Goal: Task Accomplishment & Management: Manage account settings

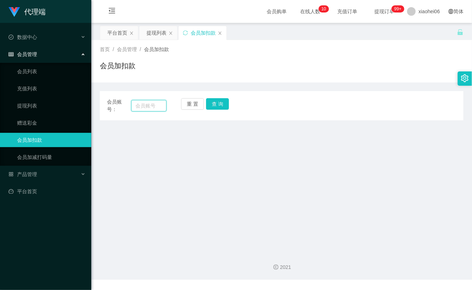
click at [147, 108] on input "text" at bounding box center [148, 105] width 35 height 11
paste input "michellehxy"
type input "michellehxy"
click at [222, 103] on button "查 询" at bounding box center [217, 103] width 23 height 11
click at [222, 103] on div "重 置 查 询" at bounding box center [211, 105] width 60 height 15
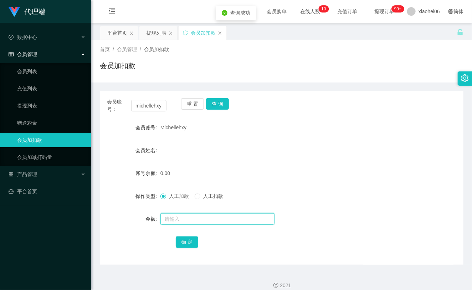
click at [197, 217] on input "text" at bounding box center [218, 218] width 114 height 11
type input "100"
click at [193, 241] on button "确 定" at bounding box center [187, 241] width 23 height 11
drag, startPoint x: 294, startPoint y: 181, endPoint x: 383, endPoint y: 91, distance: 125.4
click at [295, 180] on form "会员账号 Michellehxy 会员姓名 账号余额 0.00 操作类型 人工加款 人工扣款 金额 确 定" at bounding box center [282, 184] width 364 height 128
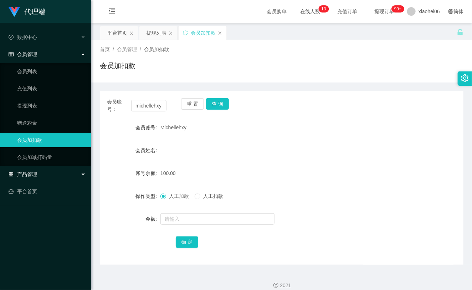
click at [37, 169] on div "产品管理" at bounding box center [45, 174] width 91 height 14
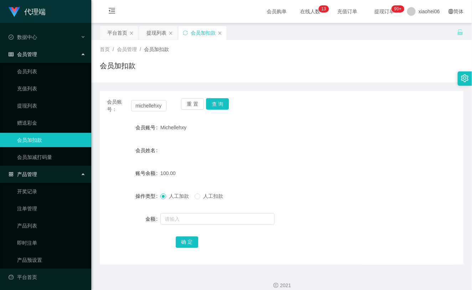
scroll to position [1, 0]
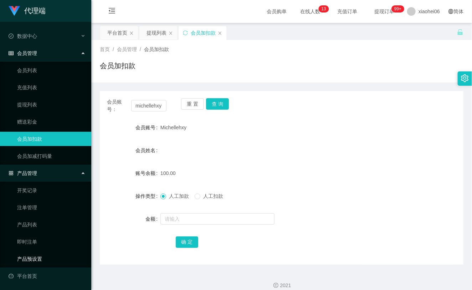
click at [34, 259] on link "产品预设置" at bounding box center [51, 259] width 69 height 14
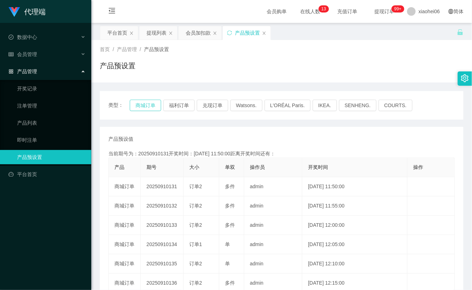
click at [148, 105] on button "商城订单" at bounding box center [145, 105] width 31 height 11
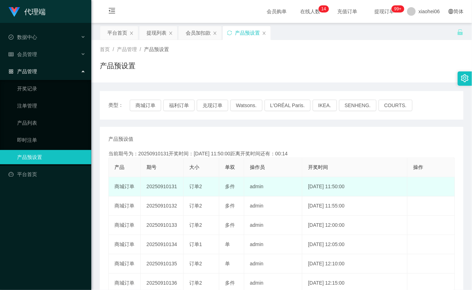
click at [216, 189] on td "订单2" at bounding box center [202, 186] width 36 height 19
click at [250, 189] on td "admin" at bounding box center [273, 186] width 58 height 19
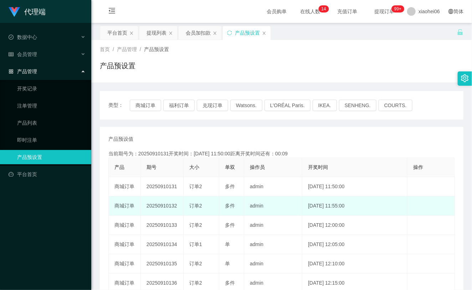
click at [257, 205] on td "admin" at bounding box center [273, 205] width 58 height 19
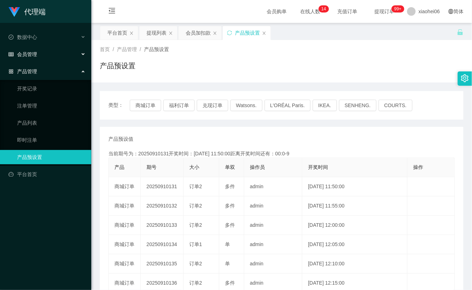
click at [55, 53] on div "会员管理" at bounding box center [45, 54] width 91 height 14
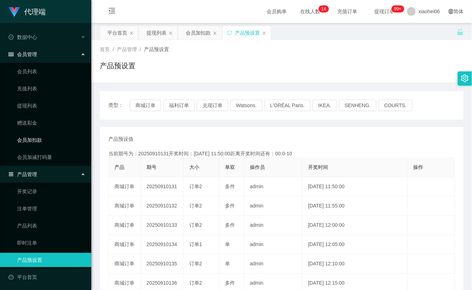
click at [38, 138] on link "会员加扣款" at bounding box center [51, 140] width 69 height 14
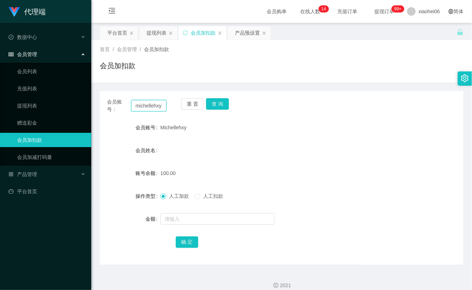
click at [160, 107] on input "michellehxy" at bounding box center [148, 105] width 35 height 11
click at [223, 104] on button "查 询" at bounding box center [217, 103] width 23 height 11
click at [223, 104] on div "重 置 查 询" at bounding box center [211, 105] width 60 height 15
click at [223, 104] on button "查 询" at bounding box center [217, 103] width 23 height 11
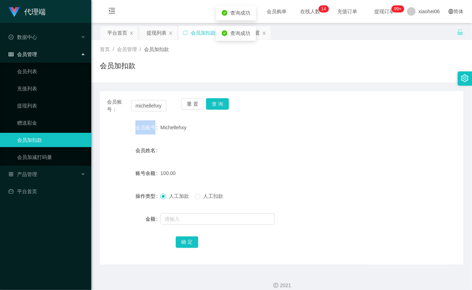
click at [223, 104] on div "重 置 查 询" at bounding box center [211, 105] width 60 height 15
click at [40, 103] on link "提现列表" at bounding box center [51, 105] width 69 height 14
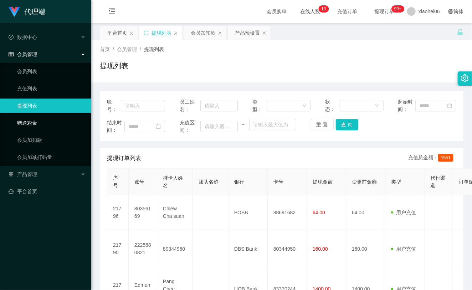
click at [41, 126] on link "赠送彩金" at bounding box center [51, 123] width 69 height 14
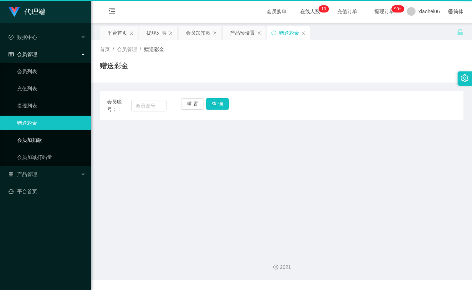
click at [40, 137] on link "会员加扣款" at bounding box center [51, 140] width 69 height 14
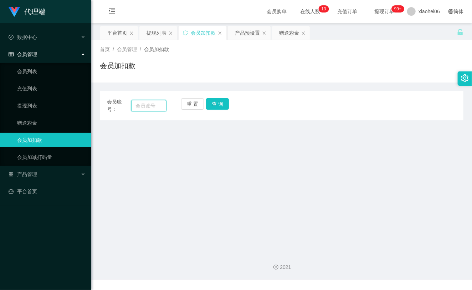
click at [155, 108] on input "text" at bounding box center [148, 105] width 35 height 11
paste input "michellehxy"
type input "michellehxy"
click at [213, 108] on button "查 询" at bounding box center [217, 103] width 23 height 11
click at [213, 108] on div "重 置 查 询" at bounding box center [211, 105] width 60 height 15
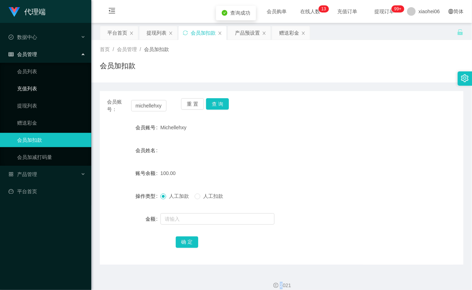
click at [38, 88] on link "充值列表" at bounding box center [51, 88] width 69 height 14
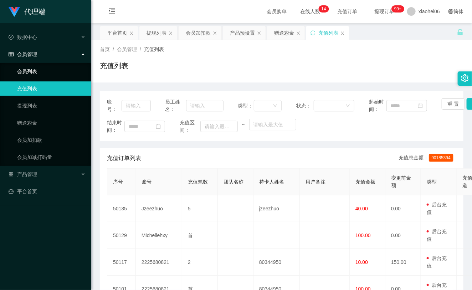
click at [34, 71] on link "会员列表" at bounding box center [51, 71] width 69 height 14
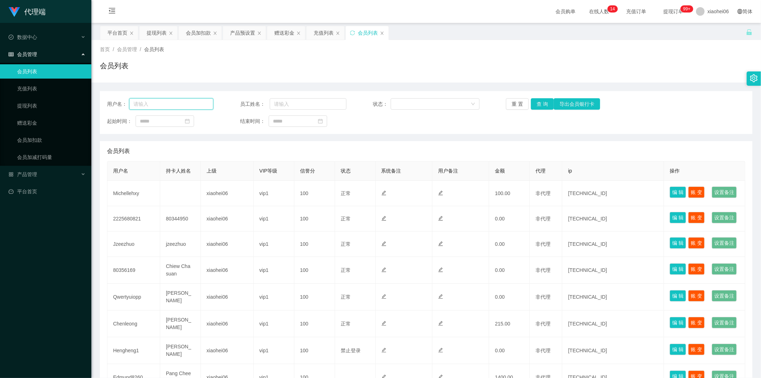
click at [166, 104] on input "text" at bounding box center [171, 103] width 84 height 11
paste input "michellehxy"
type input "michellehxy"
click at [536, 105] on button "查 询" at bounding box center [542, 103] width 23 height 11
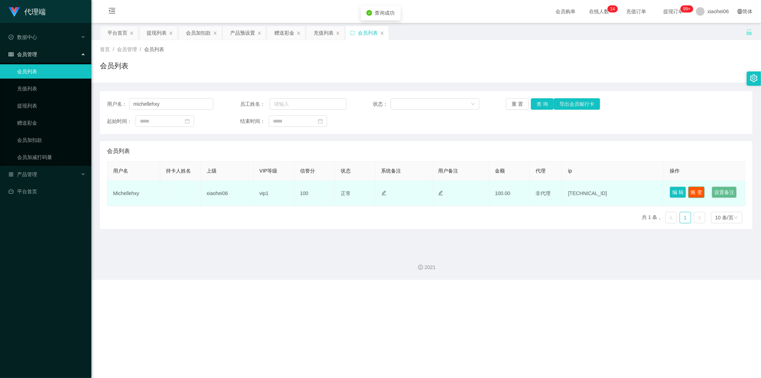
click at [701, 193] on button "账 变" at bounding box center [696, 191] width 16 height 11
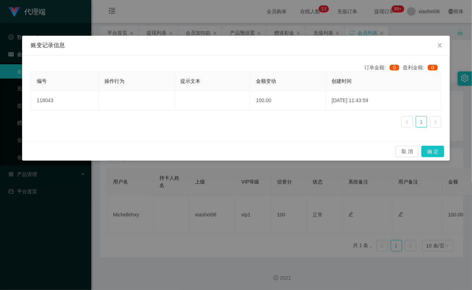
click at [60, 193] on div "账变记录信息 订单金额: 0 盈利金额: 0 编号 操作行为 提示文本 金额变动 创建时间 118043 100.00 2025-09-10 11:43:59…" at bounding box center [236, 145] width 472 height 290
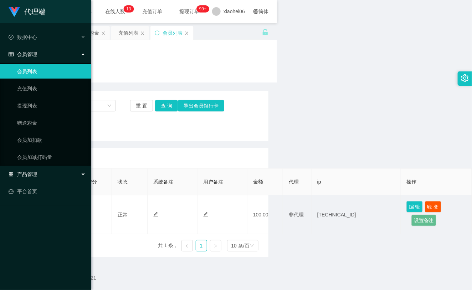
click at [46, 177] on div "产品管理" at bounding box center [45, 174] width 91 height 14
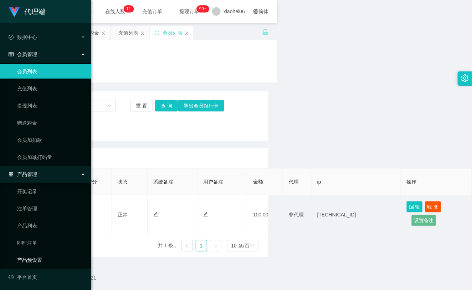
click at [30, 262] on link "产品预设置" at bounding box center [51, 260] width 69 height 14
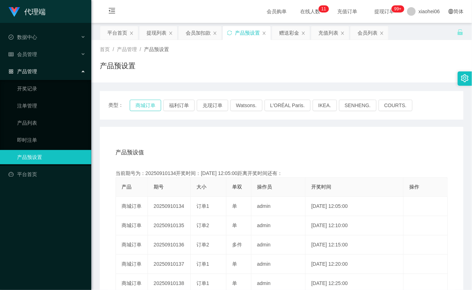
click at [138, 109] on button "商城订单" at bounding box center [145, 105] width 31 height 11
click at [138, 108] on button "商城订单" at bounding box center [145, 105] width 31 height 11
click at [277, 149] on div "产品预设值 添加期号" at bounding box center [282, 152] width 333 height 20
click at [33, 55] on span "会员管理" at bounding box center [23, 54] width 29 height 6
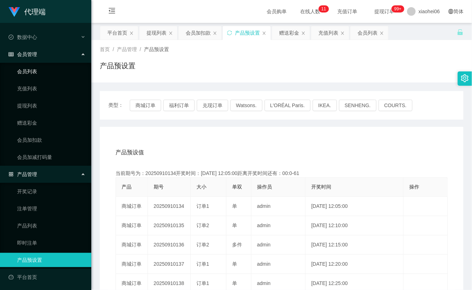
click at [37, 72] on link "会员列表" at bounding box center [51, 71] width 69 height 14
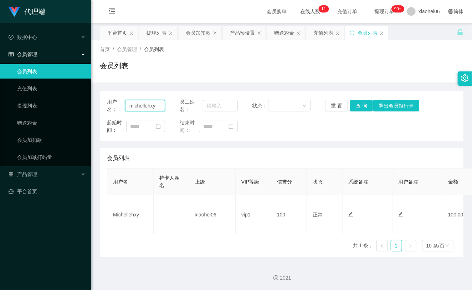
click at [150, 105] on input "michellehxy" at bounding box center [145, 105] width 40 height 11
click at [360, 104] on button "查 询" at bounding box center [361, 105] width 23 height 11
click at [360, 104] on div "重 置 查 询 导出会员银行卡" at bounding box center [354, 105] width 58 height 11
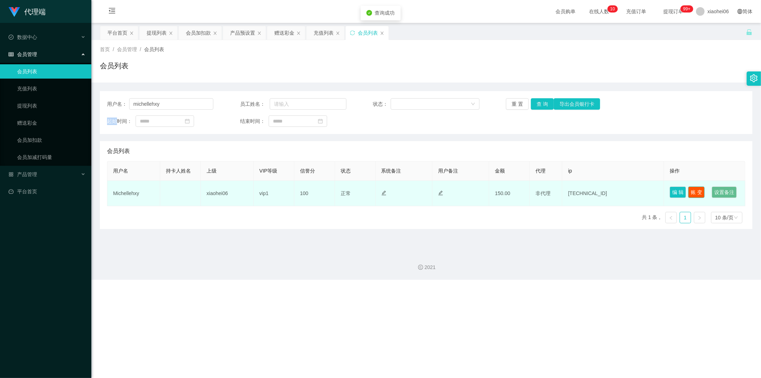
click at [693, 189] on button "账 变" at bounding box center [696, 191] width 16 height 11
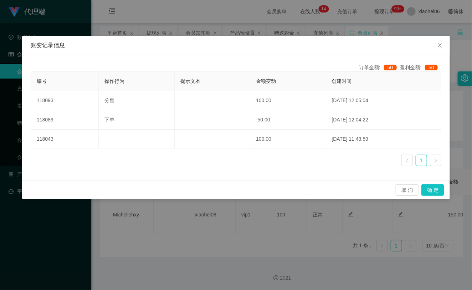
click at [135, 27] on div "账变记录信息 订单金额: 50 盈利金额: 50 编号 操作行为 提示文本 金额变动 创建时间 118093 分售 100.00 2025-09-10 12:…" at bounding box center [236, 145] width 472 height 290
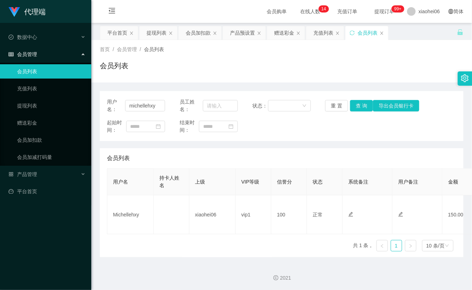
scroll to position [0, 199]
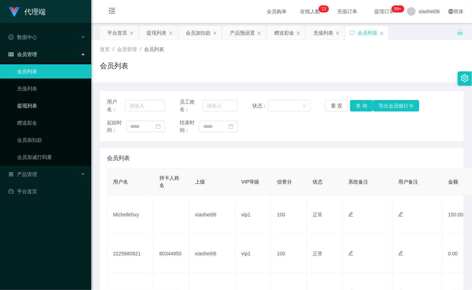
click at [39, 101] on link "提现列表" at bounding box center [51, 105] width 69 height 14
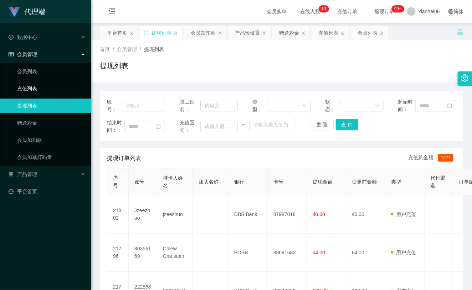
click at [31, 86] on link "充值列表" at bounding box center [51, 88] width 69 height 14
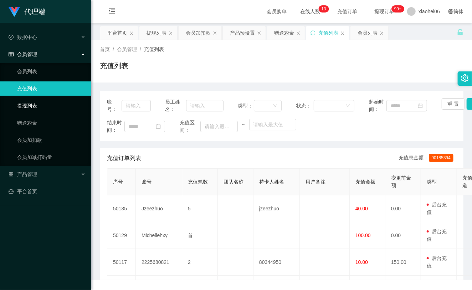
click at [36, 101] on link "提现列表" at bounding box center [51, 105] width 69 height 14
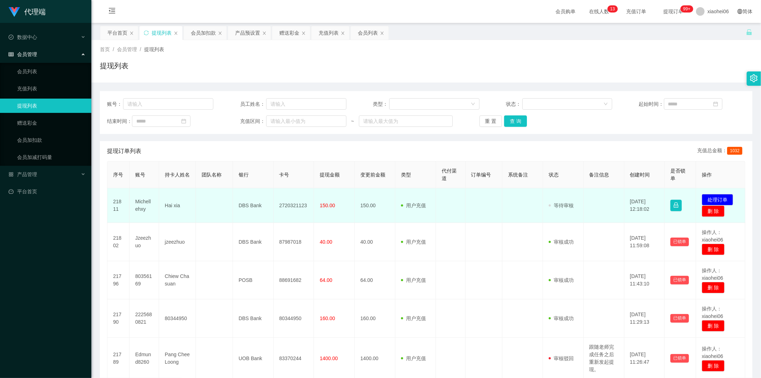
click at [148, 202] on td "Michellehxy" at bounding box center [145, 205] width 30 height 35
copy td "Michellehxy"
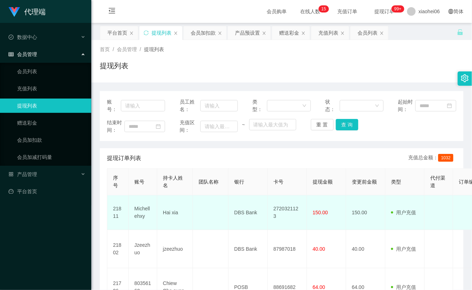
click at [290, 214] on td "2720321123" at bounding box center [287, 212] width 39 height 35
copy td "2720321123"
click at [252, 213] on td "DBS Bank" at bounding box center [248, 212] width 39 height 35
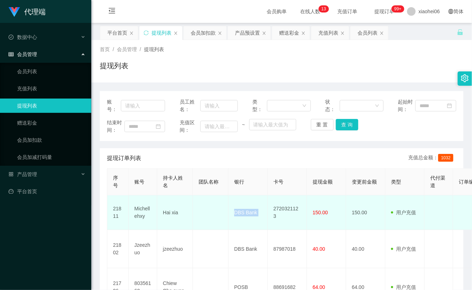
click at [252, 213] on td "DBS Bank" at bounding box center [248, 212] width 39 height 35
copy td "DBS Bank"
click at [171, 208] on td "Hai xia" at bounding box center [175, 212] width 36 height 35
click at [170, 216] on td "Hai xia" at bounding box center [175, 212] width 36 height 35
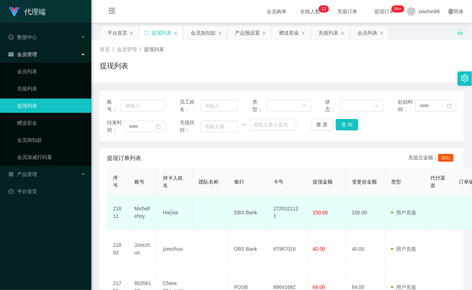
click at [170, 212] on td "Hai xia" at bounding box center [175, 212] width 36 height 35
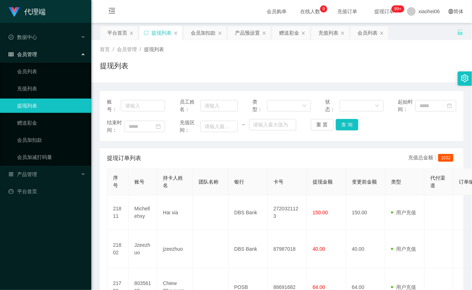
click at [55, 131] on ul "会员列表 充值列表 提现列表 赠送彩金 会员加扣款 会员加减打码量" at bounding box center [45, 114] width 91 height 103
click at [51, 138] on link "会员加扣款" at bounding box center [51, 140] width 69 height 14
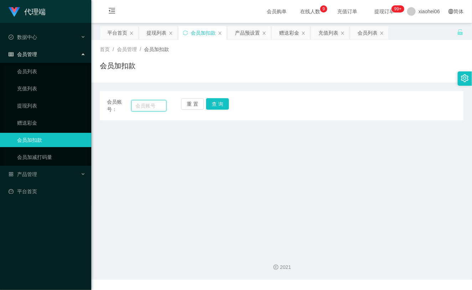
click at [147, 106] on input "text" at bounding box center [148, 105] width 35 height 11
paste input "michellehxy"
type input "michellehxy"
click at [213, 102] on button "查 询" at bounding box center [217, 103] width 23 height 11
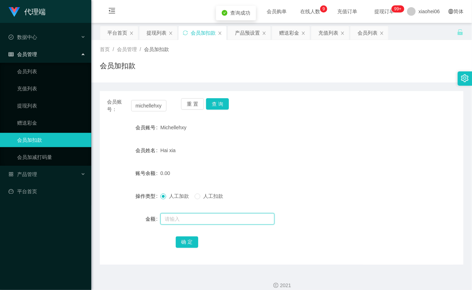
click at [200, 223] on input "text" at bounding box center [218, 218] width 114 height 11
type input "24"
click at [184, 241] on button "确 定" at bounding box center [187, 241] width 23 height 11
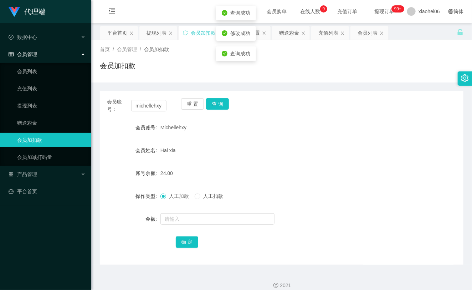
click at [310, 152] on div "Hai xia" at bounding box center [267, 150] width 212 height 14
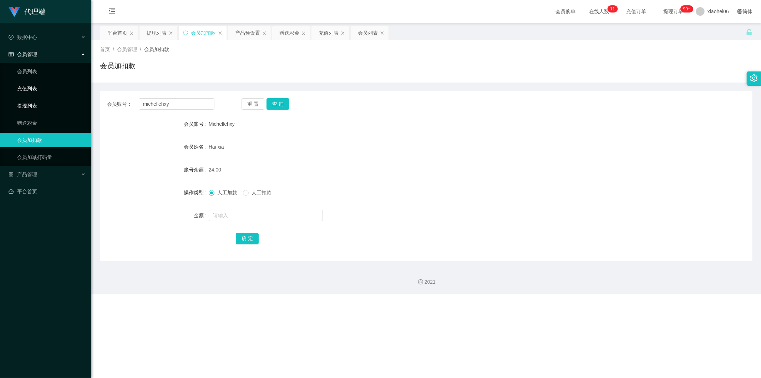
drag, startPoint x: 43, startPoint y: 107, endPoint x: 47, endPoint y: 85, distance: 22.8
click at [43, 107] on link "提现列表" at bounding box center [51, 105] width 69 height 14
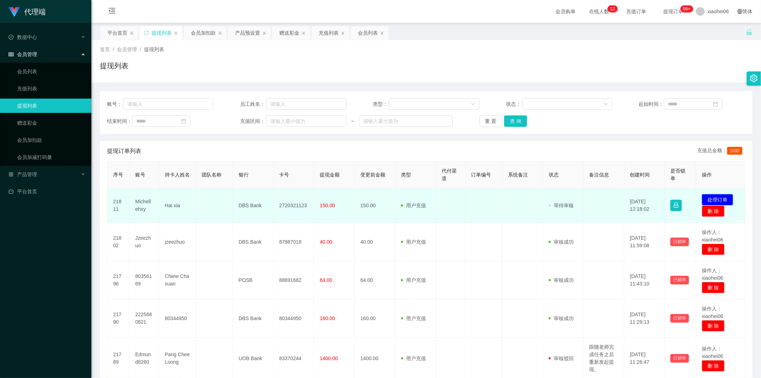
click at [720, 198] on button "处理订单" at bounding box center [717, 199] width 31 height 11
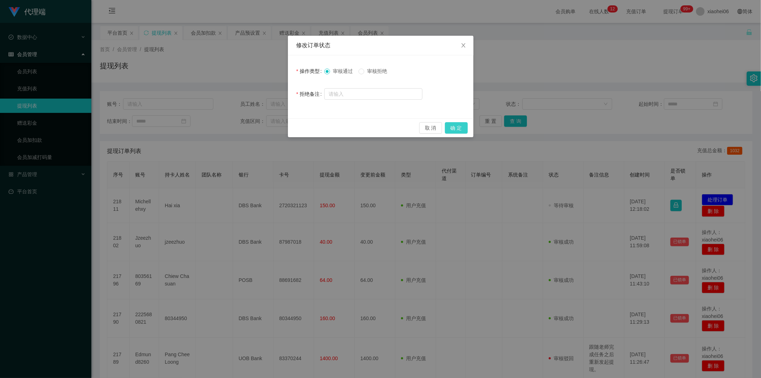
click at [460, 128] on button "确 定" at bounding box center [456, 127] width 23 height 11
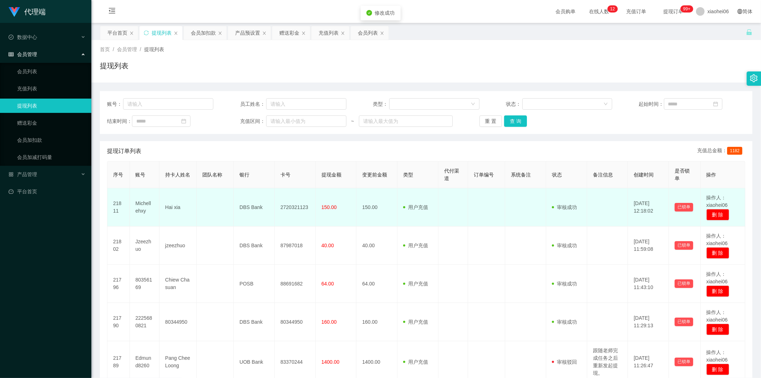
drag, startPoint x: 454, startPoint y: 191, endPoint x: 467, endPoint y: 186, distance: 13.8
click at [454, 192] on td at bounding box center [454, 207] width 30 height 38
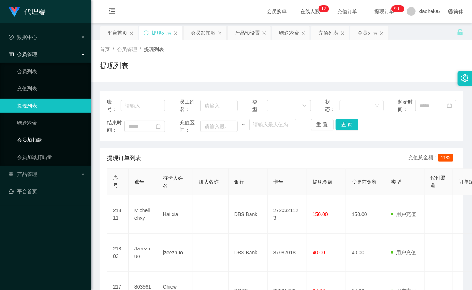
click at [40, 143] on link "会员加扣款" at bounding box center [51, 140] width 69 height 14
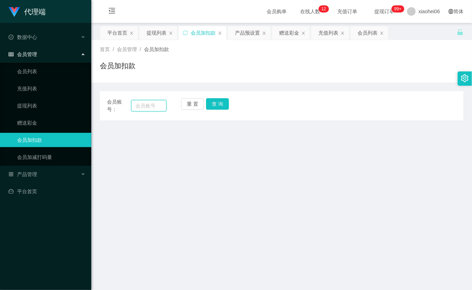
click at [152, 110] on input "text" at bounding box center [148, 105] width 35 height 11
paste input "michellehxy"
type input "michellehxy"
click at [225, 105] on button "查 询" at bounding box center [217, 103] width 23 height 11
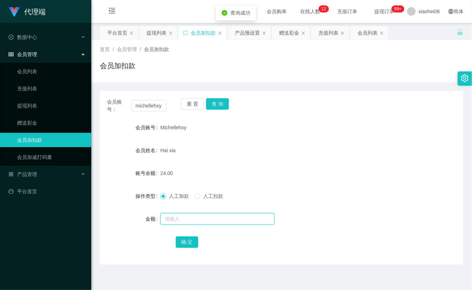
click at [186, 222] on input "text" at bounding box center [218, 218] width 114 height 11
type input "8"
click at [188, 241] on button "确 定" at bounding box center [187, 241] width 23 height 11
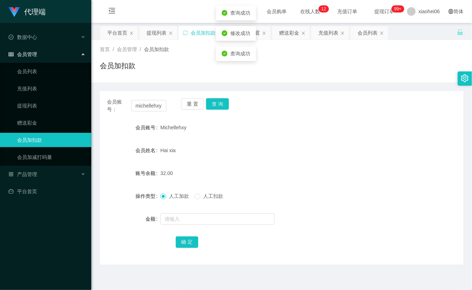
click at [234, 154] on div "Hai xia" at bounding box center [267, 150] width 212 height 14
click at [163, 101] on input "michellehxy" at bounding box center [148, 105] width 35 height 11
click at [153, 105] on input "michellehxy" at bounding box center [148, 105] width 35 height 11
click at [248, 127] on div "Michellehxy" at bounding box center [267, 127] width 212 height 14
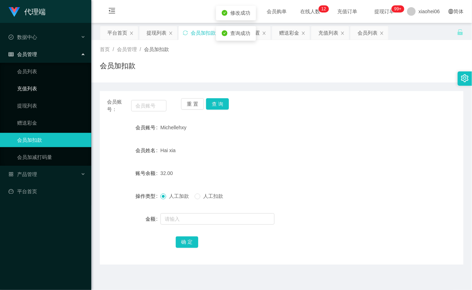
drag, startPoint x: 62, startPoint y: 93, endPoint x: 52, endPoint y: 98, distance: 11.2
click at [61, 94] on link "充值列表" at bounding box center [51, 88] width 69 height 14
click at [37, 104] on link "提现列表" at bounding box center [51, 105] width 69 height 14
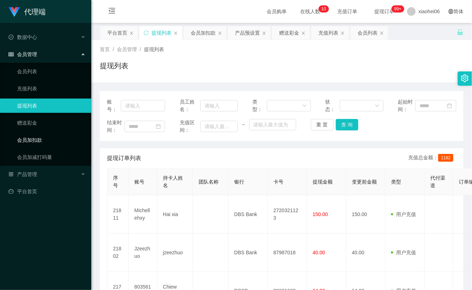
click at [40, 133] on link "会员加扣款" at bounding box center [51, 140] width 69 height 14
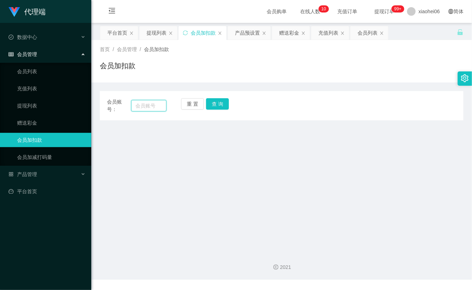
paste input "michellehxy"
type input "michellehxy"
click at [219, 100] on button "查 询" at bounding box center [217, 103] width 23 height 11
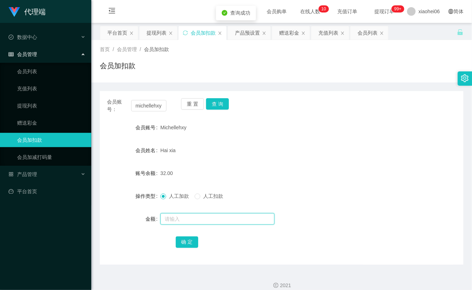
click at [182, 218] on input "text" at bounding box center [218, 218] width 114 height 11
type input "8"
drag, startPoint x: 189, startPoint y: 242, endPoint x: 212, endPoint y: 209, distance: 39.5
click at [189, 242] on button "确 定" at bounding box center [187, 241] width 23 height 11
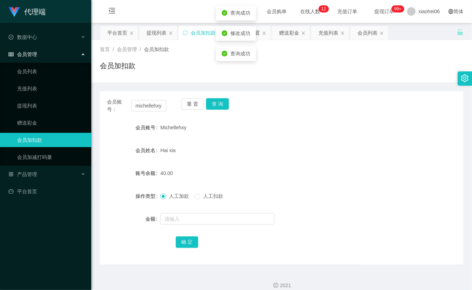
click at [259, 149] on div "Hai xia" at bounding box center [267, 150] width 212 height 14
click at [26, 106] on link "提现列表" at bounding box center [51, 105] width 69 height 14
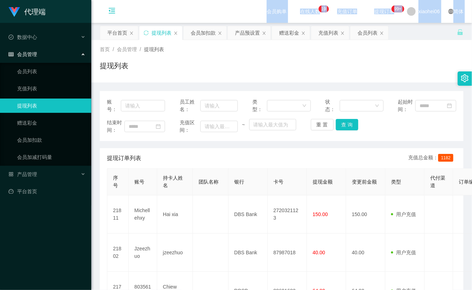
drag, startPoint x: 101, startPoint y: 23, endPoint x: 124, endPoint y: 21, distance: 23.2
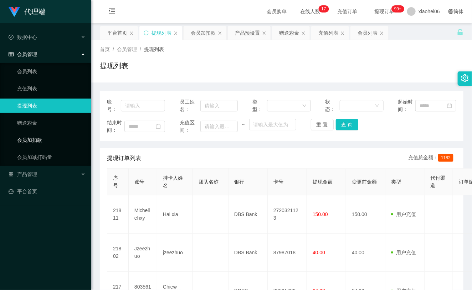
click at [49, 146] on link "会员加扣款" at bounding box center [51, 140] width 69 height 14
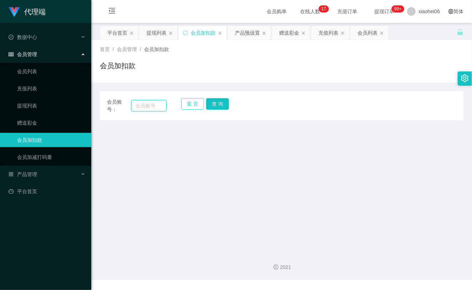
drag, startPoint x: 141, startPoint y: 105, endPoint x: 194, endPoint y: 106, distance: 53.5
click at [141, 105] on input "text" at bounding box center [148, 105] width 35 height 11
paste input "michellehxy"
type input "michellehxy"
click at [214, 103] on button "查 询" at bounding box center [217, 103] width 23 height 11
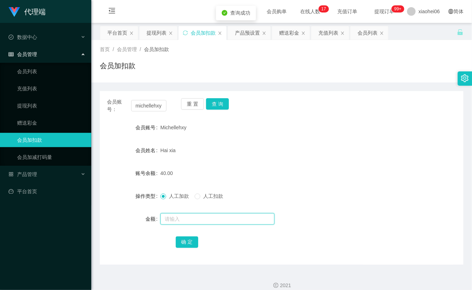
click at [193, 217] on input "text" at bounding box center [218, 218] width 114 height 11
type input "8"
click at [181, 237] on button "确 定" at bounding box center [187, 241] width 23 height 11
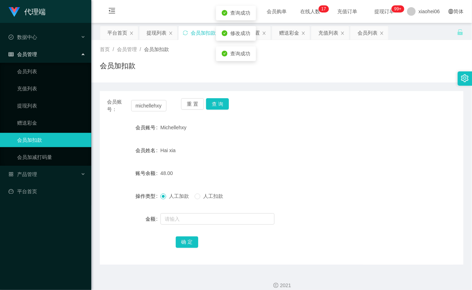
drag, startPoint x: 285, startPoint y: 155, endPoint x: 371, endPoint y: 79, distance: 114.5
click at [297, 145] on div "Hai xia" at bounding box center [267, 150] width 212 height 14
click at [152, 104] on input "michellehxy" at bounding box center [148, 105] width 35 height 11
click at [225, 110] on div "重 置 查 询" at bounding box center [211, 105] width 60 height 15
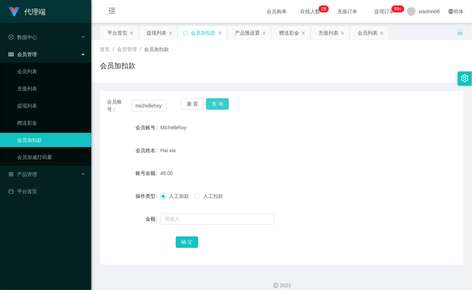
click at [223, 105] on button "查 询" at bounding box center [217, 103] width 23 height 11
click at [223, 105] on div "重 置 查 询" at bounding box center [211, 105] width 60 height 15
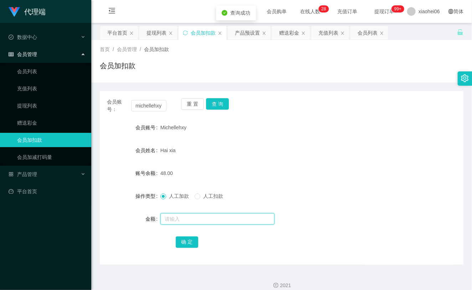
click at [205, 222] on input "text" at bounding box center [218, 218] width 114 height 11
type input "8"
click at [178, 243] on button "确 定" at bounding box center [187, 241] width 23 height 11
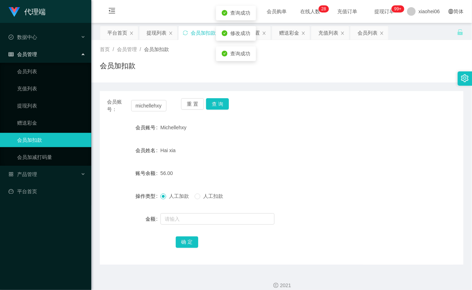
drag, startPoint x: 313, startPoint y: 137, endPoint x: 404, endPoint y: 48, distance: 127.4
click at [319, 131] on form "会员账号 Michellehxy 会员姓名 Hai xia 账号余额 56.00 操作类型 人工加款 人工扣款 金额 确 定" at bounding box center [282, 184] width 364 height 128
click at [36, 174] on span "产品管理" at bounding box center [23, 174] width 29 height 6
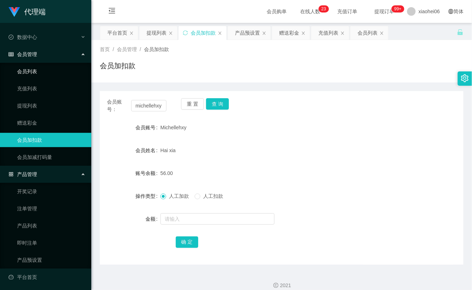
click at [45, 71] on link "会员列表" at bounding box center [51, 71] width 69 height 14
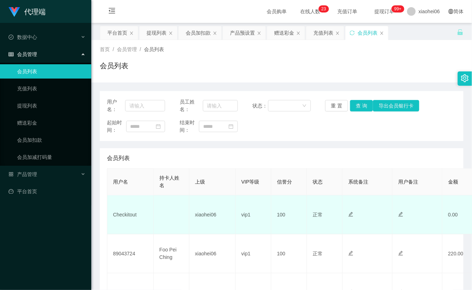
click at [125, 216] on td "Checkitout" at bounding box center [130, 214] width 46 height 39
copy td "Checkitout"
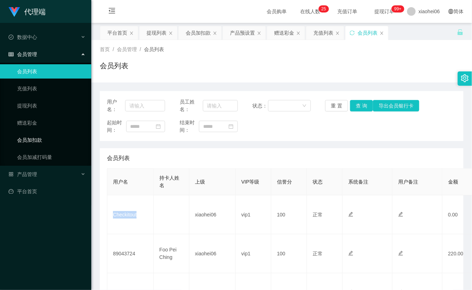
click at [55, 138] on link "会员加扣款" at bounding box center [51, 140] width 69 height 14
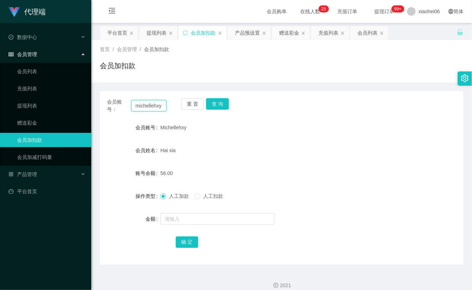
click at [155, 105] on input "michellehxy" at bounding box center [148, 105] width 35 height 11
paste input "Checkitout"
type input "Checkitout"
click at [226, 102] on button "查 询" at bounding box center [217, 103] width 23 height 11
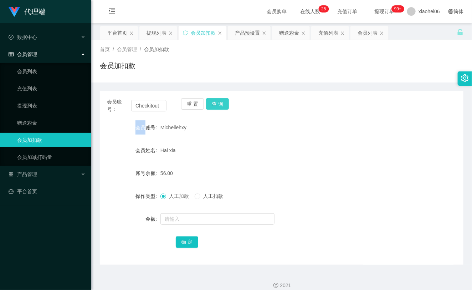
click at [226, 102] on div "重 置 查 询" at bounding box center [211, 105] width 60 height 15
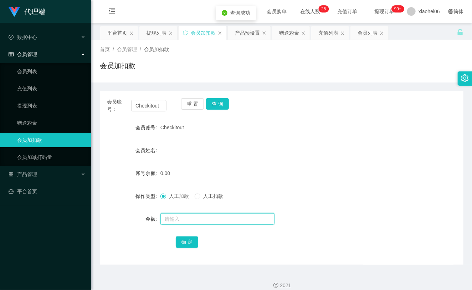
click at [197, 217] on input "text" at bounding box center [218, 218] width 114 height 11
type input "100"
drag, startPoint x: 188, startPoint y: 240, endPoint x: 234, endPoint y: 208, distance: 55.9
click at [187, 240] on button "确 定" at bounding box center [187, 241] width 23 height 11
click at [289, 178] on div "0.00" at bounding box center [267, 173] width 212 height 14
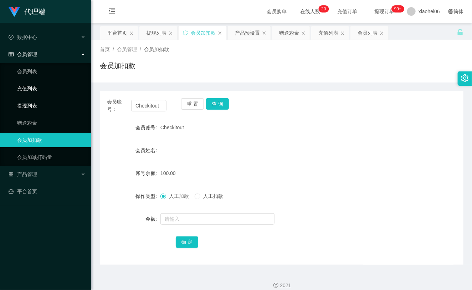
click at [24, 108] on link "提现列表" at bounding box center [51, 105] width 69 height 14
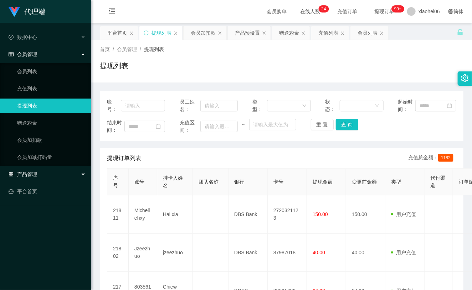
click at [26, 173] on span "产品管理" at bounding box center [23, 174] width 29 height 6
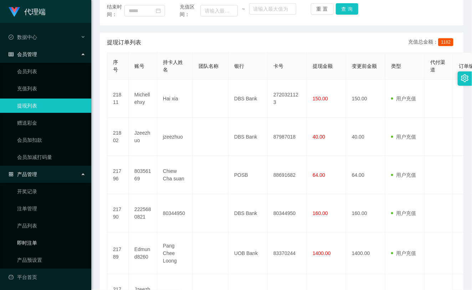
scroll to position [238, 0]
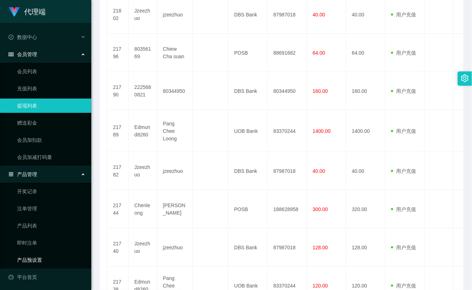
click at [28, 261] on link "产品预设置" at bounding box center [51, 260] width 69 height 14
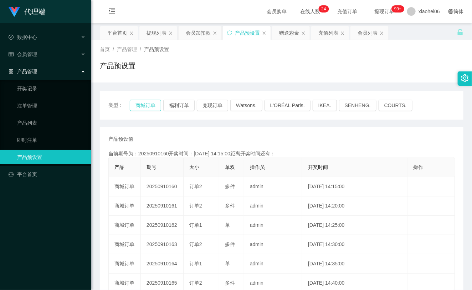
click at [149, 108] on button "商城订单" at bounding box center [145, 105] width 31 height 11
click at [148, 108] on button "商城订单" at bounding box center [145, 105] width 31 height 11
type button "k3wph"
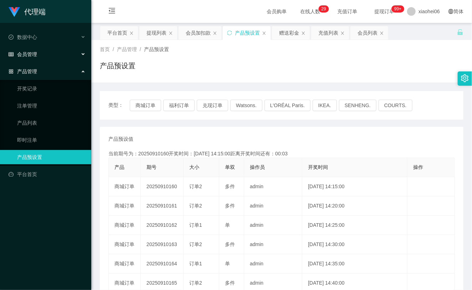
click at [61, 56] on div "会员管理" at bounding box center [45, 54] width 91 height 14
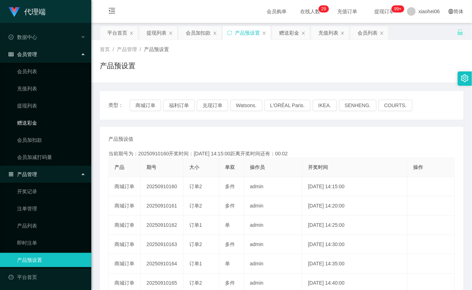
click at [45, 129] on link "赠送彩金" at bounding box center [51, 123] width 69 height 14
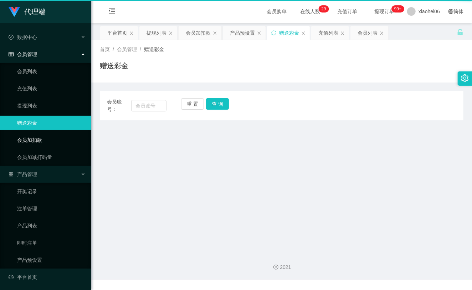
click at [45, 133] on link "会员加扣款" at bounding box center [51, 140] width 69 height 14
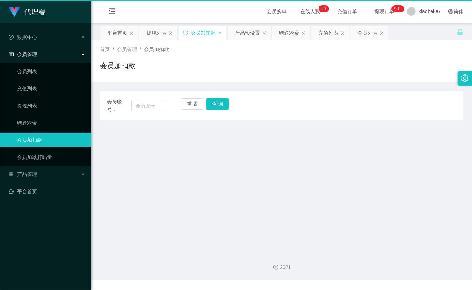
click at [44, 138] on link "会员加扣款" at bounding box center [51, 140] width 69 height 14
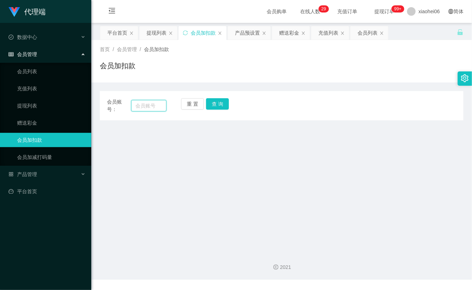
click at [147, 105] on input "text" at bounding box center [148, 105] width 35 height 11
paste input "michellehxy"
type input "michellehxy"
click at [215, 106] on button "查 询" at bounding box center [217, 103] width 23 height 11
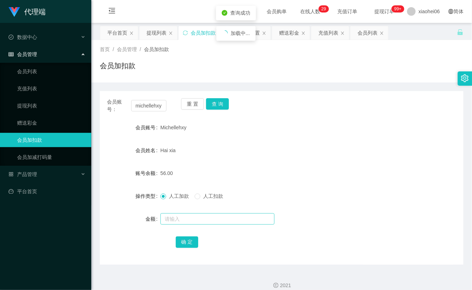
drag, startPoint x: 212, startPoint y: 225, endPoint x: 209, endPoint y: 218, distance: 7.5
click at [210, 220] on div at bounding box center [267, 219] width 212 height 14
click at [209, 218] on input "text" at bounding box center [218, 218] width 114 height 11
type input "8"
drag, startPoint x: 187, startPoint y: 241, endPoint x: 197, endPoint y: 236, distance: 11.5
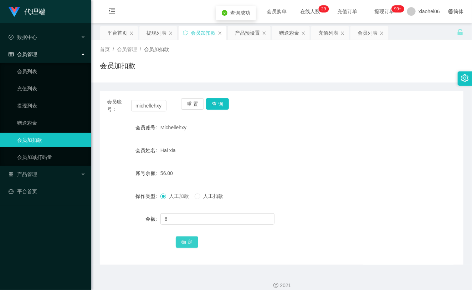
click at [188, 241] on button "确 定" at bounding box center [187, 241] width 23 height 11
drag, startPoint x: 270, startPoint y: 186, endPoint x: 329, endPoint y: 121, distance: 87.2
click at [276, 181] on form "会员账号 Michellehxy 会员姓名 Hai xia 账号余额 64.00 操作类型 人工加款 人工扣款 金额 确 定" at bounding box center [282, 184] width 364 height 128
click at [37, 74] on link "会员列表" at bounding box center [51, 71] width 69 height 14
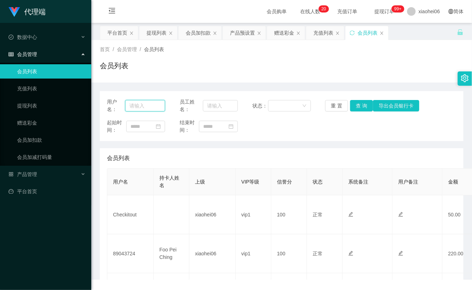
click at [142, 109] on input "text" at bounding box center [145, 105] width 40 height 11
paste input "Checkitout"
type input "Checkitout"
click at [357, 105] on button "查 询" at bounding box center [361, 105] width 23 height 11
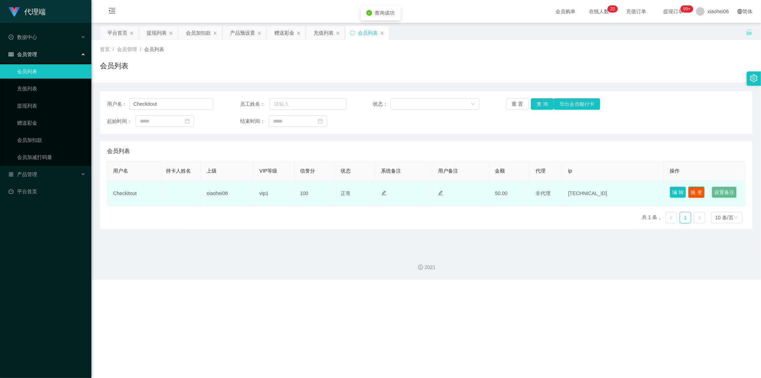
click at [472, 192] on button "账 变" at bounding box center [696, 191] width 16 height 11
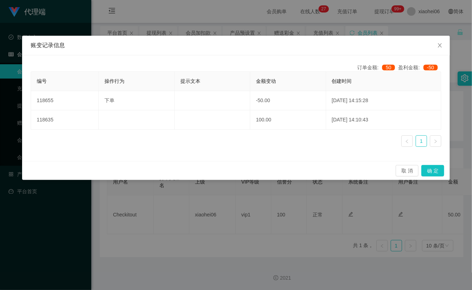
drag, startPoint x: 105, startPoint y: 229, endPoint x: 101, endPoint y: 208, distance: 21.8
click at [106, 229] on div "账变记录信息 订单金额: 50 盈利金额: -50 编号 操作行为 提示文本 金额变动 创建时间 118655 下单 -50.00 [DATE] 14:15:…" at bounding box center [236, 145] width 472 height 290
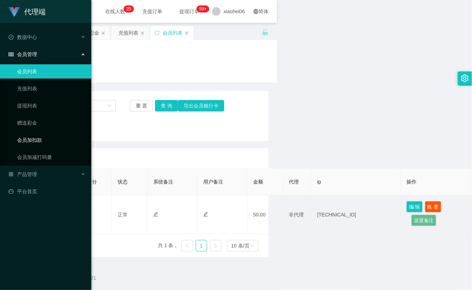
click at [45, 140] on link "会员加扣款" at bounding box center [51, 140] width 69 height 14
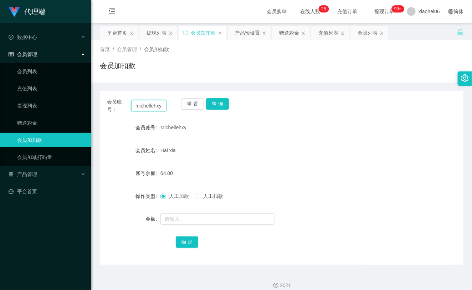
click at [151, 107] on input "michellehxy" at bounding box center [148, 105] width 35 height 11
paste input "Checkitout"
click at [155, 105] on input "michellCheckitoutehxy" at bounding box center [148, 105] width 35 height 11
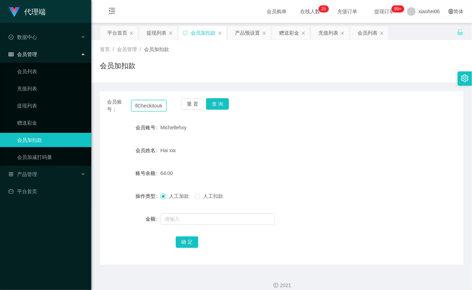
click at [155, 105] on input "michellCheckitoutehxy" at bounding box center [148, 105] width 35 height 11
paste input "Checkitout"
click at [222, 104] on button "查 询" at bounding box center [217, 103] width 23 height 11
click at [222, 104] on div "重 置 查 询" at bounding box center [211, 105] width 60 height 15
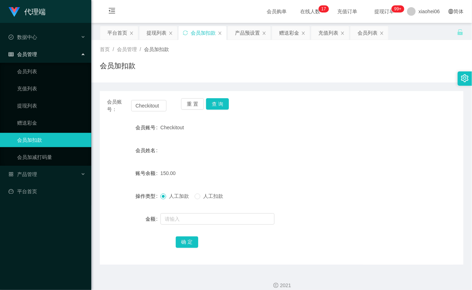
drag, startPoint x: 159, startPoint y: 81, endPoint x: 166, endPoint y: 74, distance: 10.1
click at [159, 81] on div "首页 / 会员管理 / 会员加扣款 / 会员加扣款" at bounding box center [281, 61] width 381 height 42
click at [140, 105] on input "Checkitout" at bounding box center [148, 105] width 35 height 11
click at [141, 104] on input "Checkitout" at bounding box center [148, 105] width 35 height 11
paste input "michellehxy"
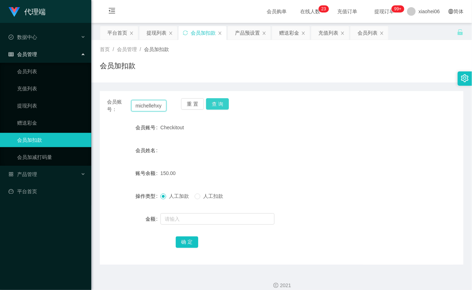
type input "michellehxy"
click at [219, 101] on button "查 询" at bounding box center [217, 103] width 23 height 11
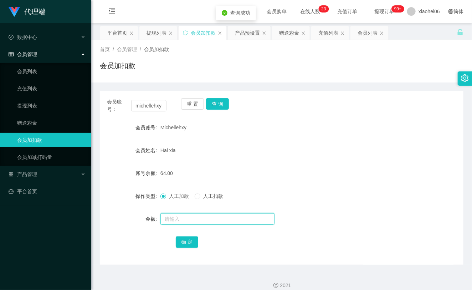
click at [187, 221] on input "text" at bounding box center [218, 218] width 114 height 11
type input "8"
click at [197, 243] on button "确 定" at bounding box center [187, 241] width 23 height 11
click at [250, 167] on div "72.00" at bounding box center [267, 173] width 212 height 14
click at [45, 100] on link "提现列表" at bounding box center [51, 105] width 69 height 14
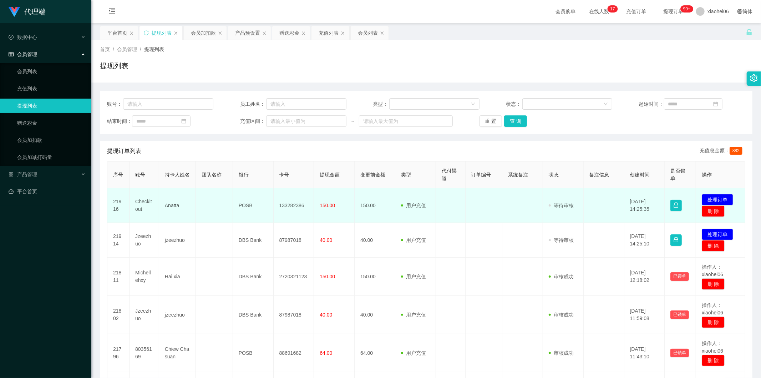
click at [143, 201] on td "Checkitout" at bounding box center [145, 205] width 30 height 35
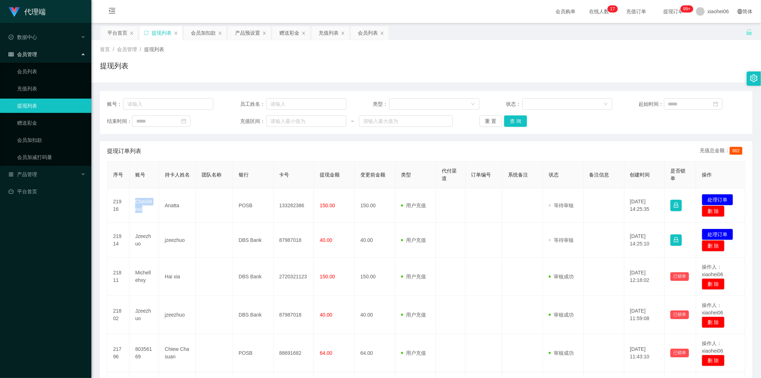
copy td "Checkitout"
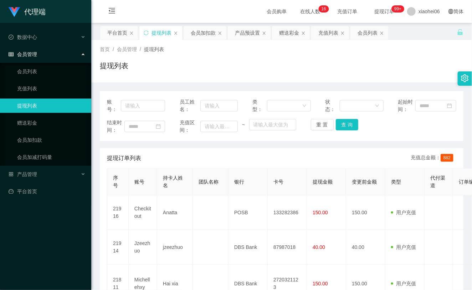
drag, startPoint x: 145, startPoint y: 175, endPoint x: 153, endPoint y: 177, distance: 7.6
click at [145, 175] on th "账号" at bounding box center [143, 181] width 29 height 27
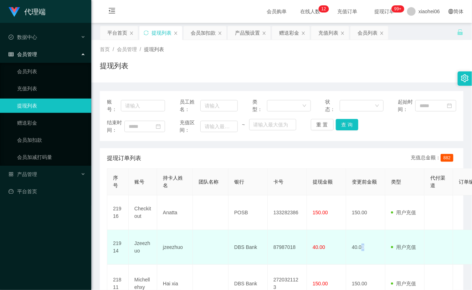
drag, startPoint x: 362, startPoint y: 240, endPoint x: 453, endPoint y: 97, distance: 169.3
click at [363, 239] on td "40.00" at bounding box center [365, 247] width 39 height 35
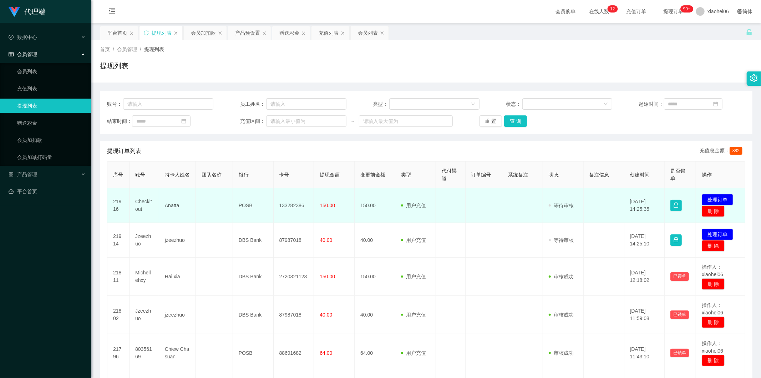
click at [294, 209] on td "133282386" at bounding box center [294, 205] width 41 height 35
click at [155, 202] on td "Checkitout" at bounding box center [145, 205] width 30 height 35
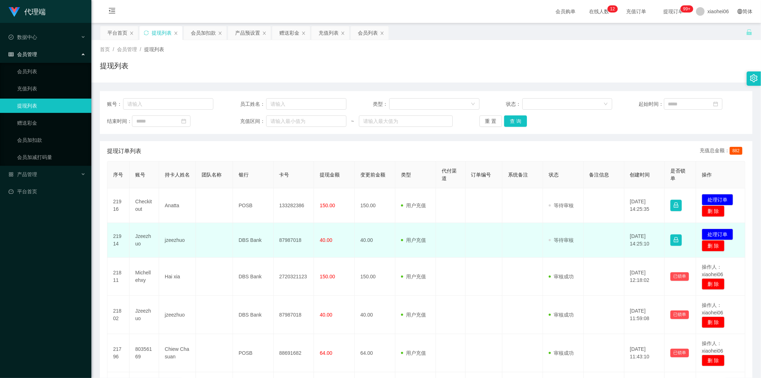
click at [151, 229] on td "Jzeezhuo" at bounding box center [145, 240] width 30 height 35
click at [137, 238] on td "Jzeezhuo" at bounding box center [145, 240] width 30 height 35
copy td "Jzeezhuo"
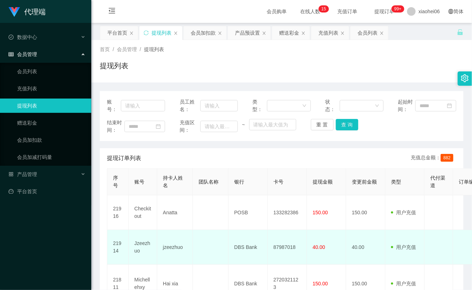
drag, startPoint x: 194, startPoint y: 244, endPoint x: 224, endPoint y: 252, distance: 30.6
click at [194, 246] on td at bounding box center [211, 247] width 36 height 35
click at [279, 250] on td "87987018" at bounding box center [287, 247] width 39 height 35
click at [285, 248] on td "87987018" at bounding box center [287, 247] width 39 height 35
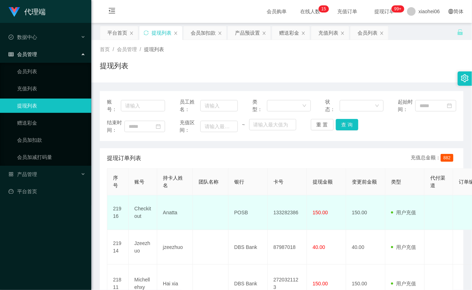
click at [289, 208] on td "133282386" at bounding box center [287, 212] width 39 height 35
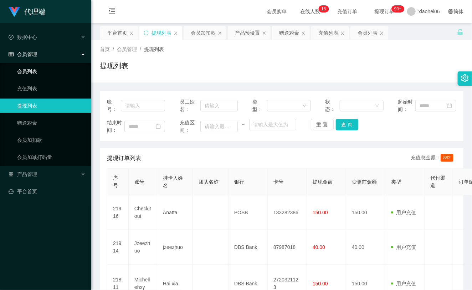
drag, startPoint x: 32, startPoint y: 101, endPoint x: 37, endPoint y: 68, distance: 33.3
click at [31, 100] on link "提现列表" at bounding box center [51, 105] width 69 height 14
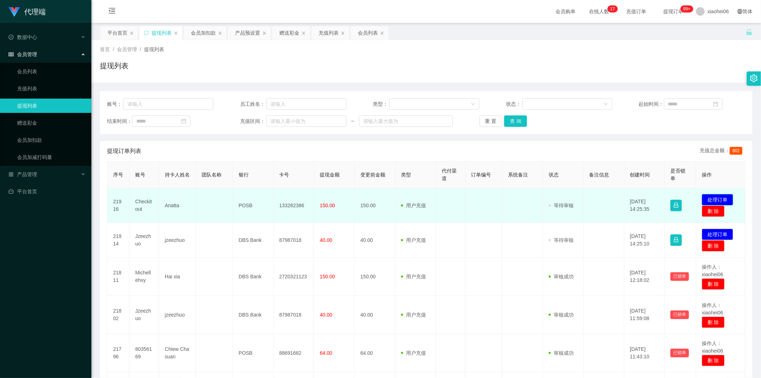
drag, startPoint x: 0, startPoint y: 0, endPoint x: 719, endPoint y: 197, distance: 745.4
click at [719, 197] on button "处理订单" at bounding box center [717, 199] width 31 height 11
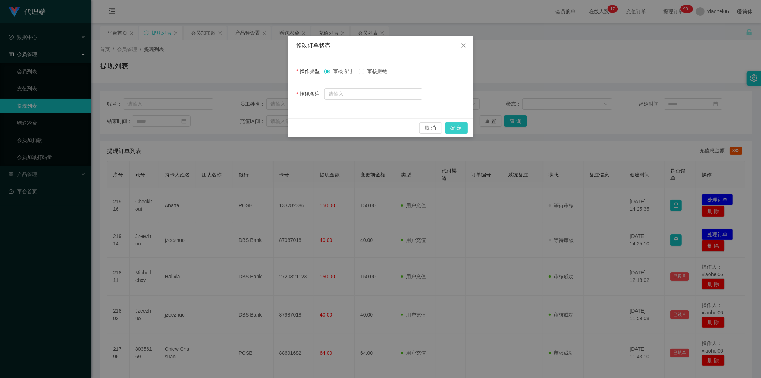
click at [457, 124] on button "确 定" at bounding box center [456, 127] width 23 height 11
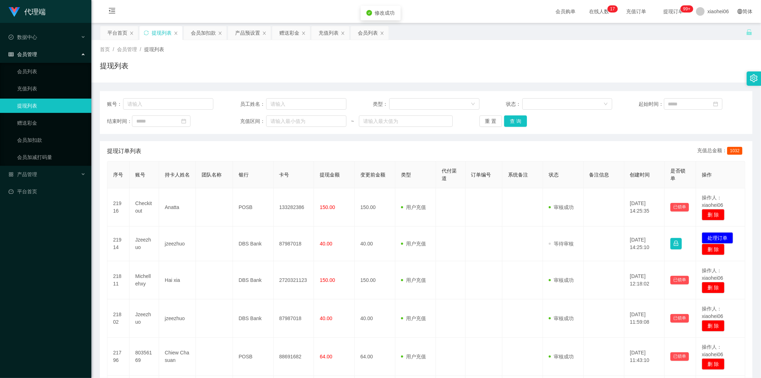
click at [450, 201] on div "代理端 数据中心 会员管理 会员列表 充值列表 提现列表 赠送彩金 会员加扣款 会员加减打码量 产品管理 平台首页 保存配置 重置配置 整体风格设置 主题色 …" at bounding box center [380, 189] width 761 height 378
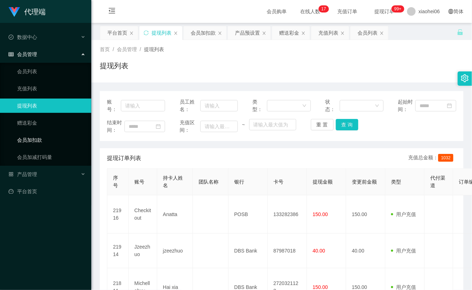
click at [37, 142] on link "会员加扣款" at bounding box center [51, 140] width 69 height 14
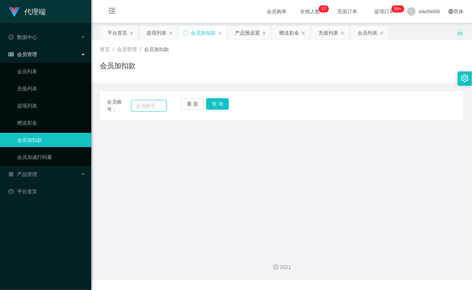
click at [161, 102] on input "text" at bounding box center [148, 105] width 35 height 11
paste input "michellehxy"
type input "michellehxy"
drag, startPoint x: 225, startPoint y: 105, endPoint x: 225, endPoint y: 112, distance: 6.8
click at [225, 105] on button "查 询" at bounding box center [217, 103] width 23 height 11
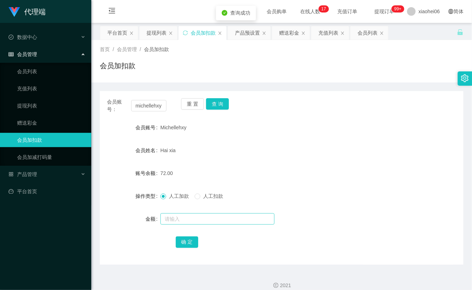
click at [179, 212] on div at bounding box center [267, 219] width 212 height 14
click at [177, 214] on input "text" at bounding box center [218, 218] width 114 height 11
type input "8"
click at [186, 242] on button "确 定" at bounding box center [187, 241] width 23 height 11
click at [329, 141] on form "会员账号 Michellehxy 会员姓名 Hai xia 账号余额 72.00 操作类型 人工加款 人工扣款 金额 确 定" at bounding box center [282, 184] width 364 height 128
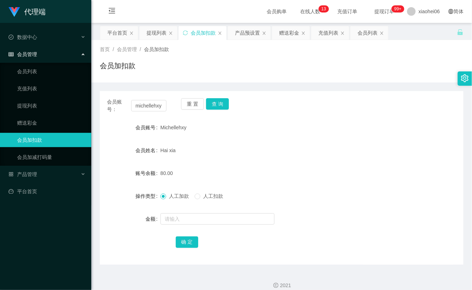
click at [157, 111] on div "会员账号： michellehxy" at bounding box center [137, 105] width 60 height 15
click at [155, 108] on input "michellehxy" at bounding box center [148, 105] width 35 height 11
paste input "Checkitout"
type input "Checkitout"
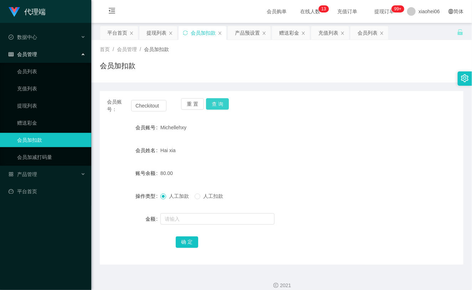
click at [222, 100] on button "查 询" at bounding box center [217, 103] width 23 height 11
click at [222, 100] on div "重 置 查 询" at bounding box center [211, 105] width 60 height 15
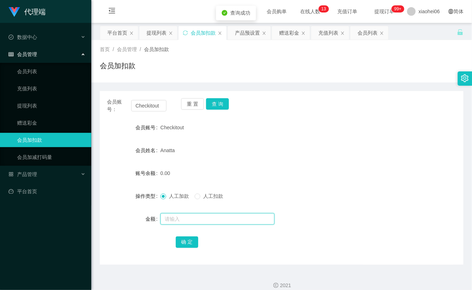
click at [199, 217] on input "text" at bounding box center [218, 218] width 114 height 11
type input "8"
click at [181, 243] on button "确 定" at bounding box center [187, 241] width 23 height 11
drag, startPoint x: 286, startPoint y: 151, endPoint x: 309, endPoint y: 130, distance: 31.3
click at [291, 148] on div "Anatta" at bounding box center [267, 150] width 212 height 14
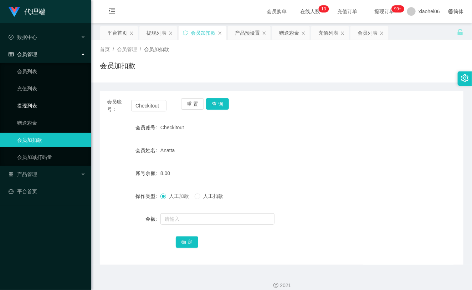
click at [33, 104] on link "提现列表" at bounding box center [51, 105] width 69 height 14
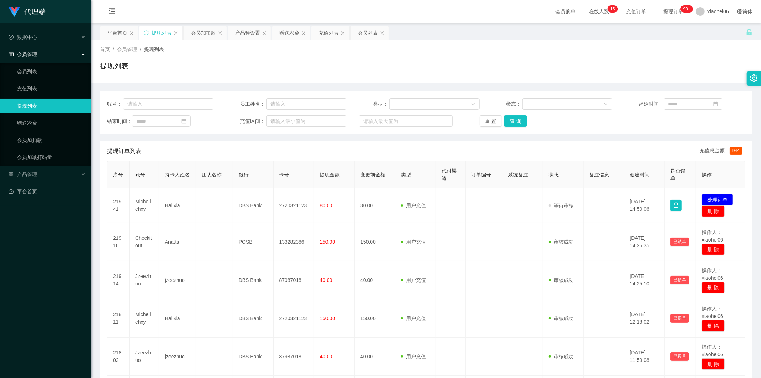
click at [126, 200] on td "21941" at bounding box center [118, 205] width 22 height 35
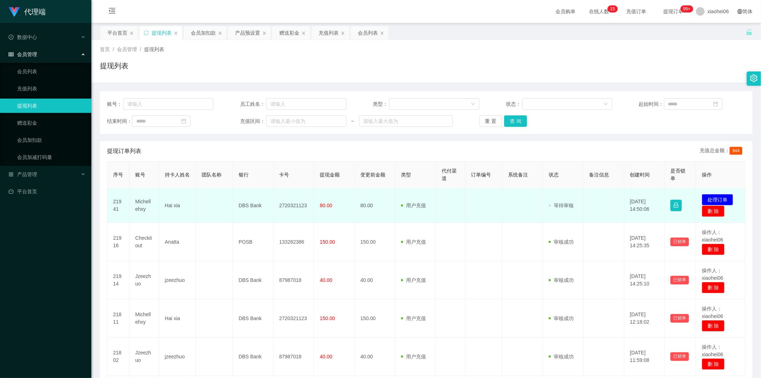
click at [141, 201] on td "Michellehxy" at bounding box center [145, 205] width 30 height 35
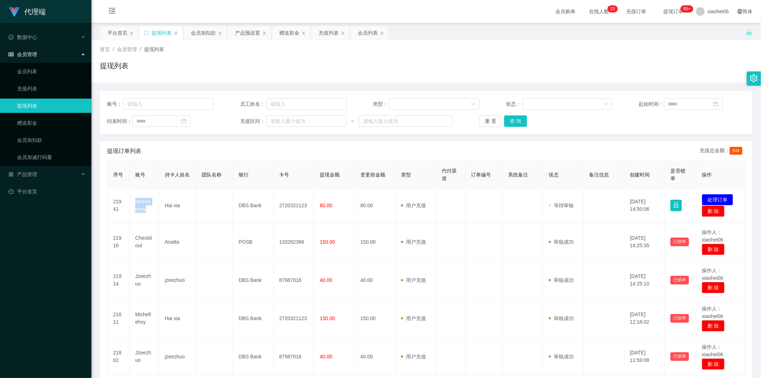
copy td "Michellehxy"
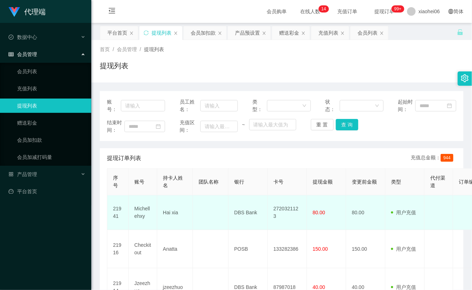
click at [280, 212] on td "2720321123" at bounding box center [287, 212] width 39 height 35
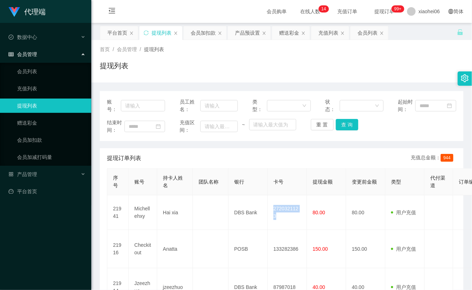
copy td "2720321123"
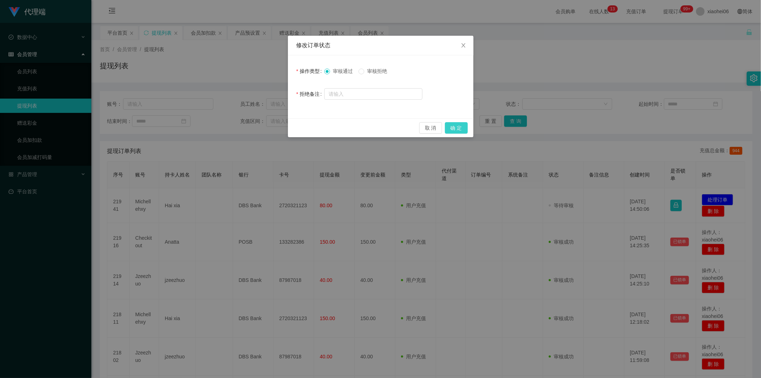
drag, startPoint x: 457, startPoint y: 125, endPoint x: 459, endPoint y: 128, distance: 3.7
click at [456, 125] on button "确 定" at bounding box center [456, 127] width 23 height 11
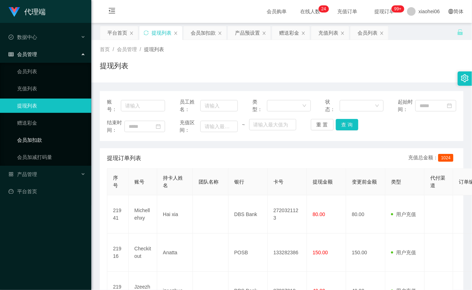
click at [29, 136] on link "会员加扣款" at bounding box center [51, 140] width 69 height 14
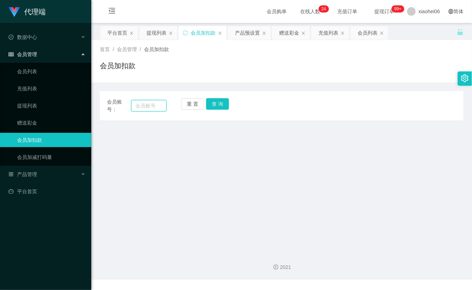
click at [152, 109] on input "text" at bounding box center [148, 105] width 35 height 11
paste input "michellehxy"
type input "michellehxy"
click at [223, 107] on button "查 询" at bounding box center [217, 103] width 23 height 11
click at [222, 106] on div "重 置 查 询" at bounding box center [211, 105] width 60 height 15
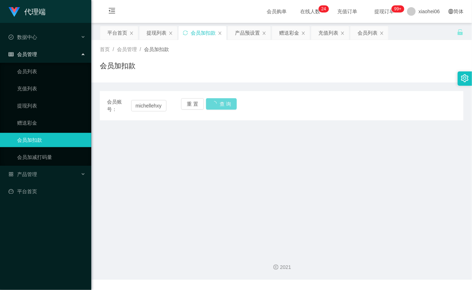
drag, startPoint x: 138, startPoint y: 129, endPoint x: 150, endPoint y: 105, distance: 26.7
click at [138, 128] on main "关闭左侧 关闭右侧 关闭其它 刷新页面 平台首页 提现列表 会员加扣款 产品预设置 赠送彩金 充值列表 会员列表 首页 / 会员管理 / 会员加扣款 / 会员…" at bounding box center [281, 134] width 381 height 223
click at [151, 105] on input "michellehxy" at bounding box center [148, 105] width 35 height 11
click at [33, 119] on link "赠送彩金" at bounding box center [51, 123] width 69 height 14
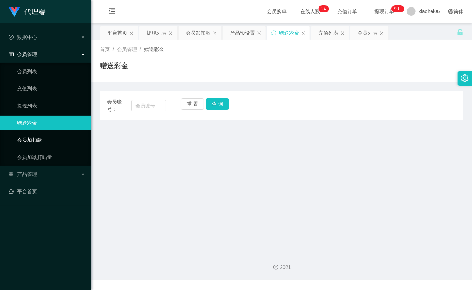
click at [45, 140] on link "会员加扣款" at bounding box center [51, 140] width 69 height 14
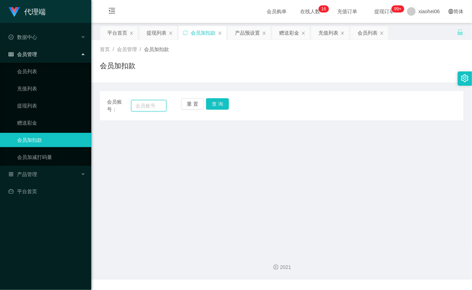
click at [144, 106] on input "text" at bounding box center [148, 105] width 35 height 11
paste input "michellehxy"
type input "michellehxy"
click at [209, 103] on button "查 询" at bounding box center [217, 103] width 23 height 11
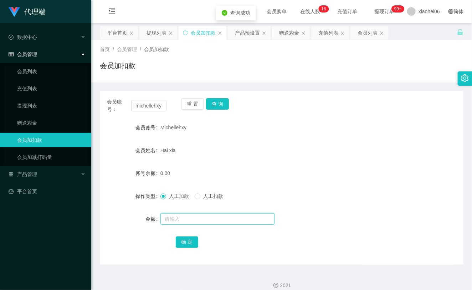
click at [176, 218] on input "text" at bounding box center [218, 218] width 114 height 11
type input "300"
click at [186, 241] on button "确 定" at bounding box center [187, 241] width 23 height 11
click at [308, 168] on div "300.00" at bounding box center [267, 173] width 212 height 14
click at [220, 97] on div "会员账号： [PERSON_NAME] 重 置 查 询 会员账号 Michellehxy 会员姓名 Hai xia 账号余额 300.00 操作类型 人工加款…" at bounding box center [282, 177] width 364 height 173
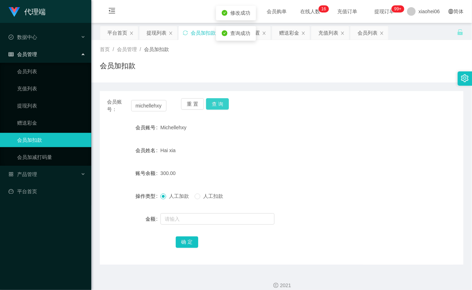
click at [221, 102] on button "查 询" at bounding box center [217, 103] width 23 height 11
click at [221, 102] on div "重 置 查 询" at bounding box center [211, 105] width 60 height 15
drag, startPoint x: 221, startPoint y: 103, endPoint x: 228, endPoint y: 111, distance: 10.1
click at [221, 106] on button "查 询" at bounding box center [217, 103] width 23 height 11
click at [262, 146] on div "Hai xia" at bounding box center [267, 150] width 212 height 14
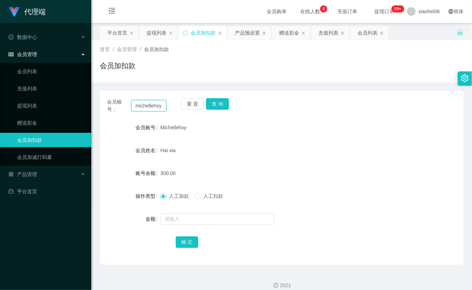
click at [151, 106] on input "michellehxy" at bounding box center [148, 105] width 35 height 11
click at [151, 105] on input "michellehxy" at bounding box center [148, 105] width 35 height 11
paste input "michellehxy"
click at [148, 104] on input "michellmichellehxyehxy" at bounding box center [148, 105] width 35 height 11
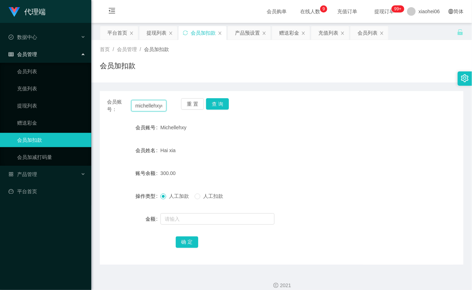
click at [148, 104] on input "michellmichellehxyehxy" at bounding box center [148, 105] width 35 height 11
paste input "text"
type input "michellehxy"
click at [224, 104] on button "查 询" at bounding box center [217, 103] width 23 height 11
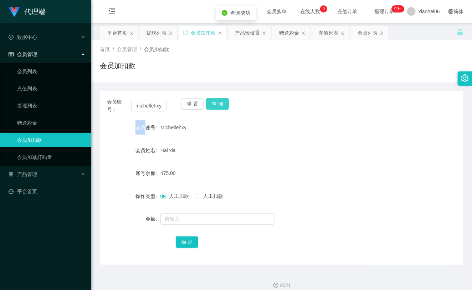
click at [224, 104] on div "重 置 查 询" at bounding box center [211, 105] width 60 height 15
click at [224, 104] on button "查 询" at bounding box center [217, 103] width 23 height 11
drag, startPoint x: 224, startPoint y: 105, endPoint x: 226, endPoint y: 109, distance: 4.3
click at [224, 105] on button "查 询" at bounding box center [221, 103] width 31 height 11
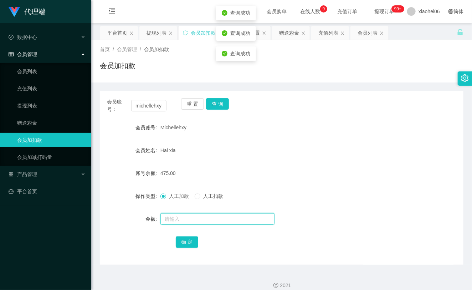
click at [215, 220] on input "text" at bounding box center [218, 218] width 114 height 11
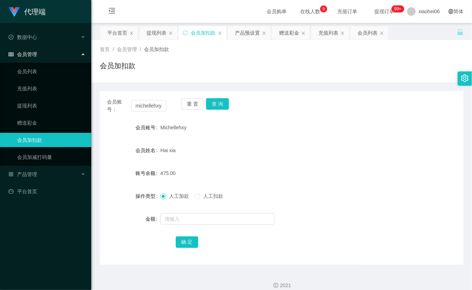
click at [215, 193] on span "人工扣款" at bounding box center [214, 196] width 26 height 6
click at [206, 219] on input "text" at bounding box center [218, 218] width 114 height 11
type input "100"
click at [181, 243] on button "确 定" at bounding box center [187, 241] width 23 height 11
click at [272, 169] on div "375.00" at bounding box center [267, 173] width 212 height 14
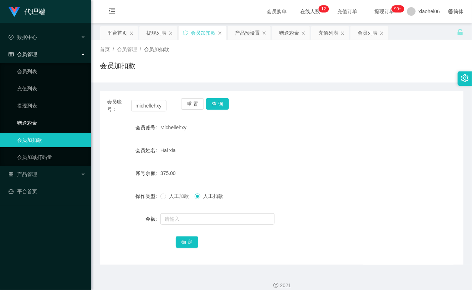
click at [26, 126] on link "赠送彩金" at bounding box center [51, 123] width 69 height 14
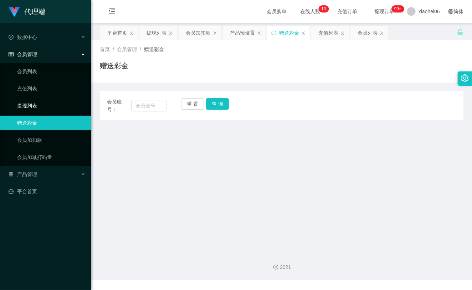
drag, startPoint x: 35, startPoint y: 99, endPoint x: 37, endPoint y: 121, distance: 22.6
click at [35, 100] on link "提现列表" at bounding box center [51, 105] width 69 height 14
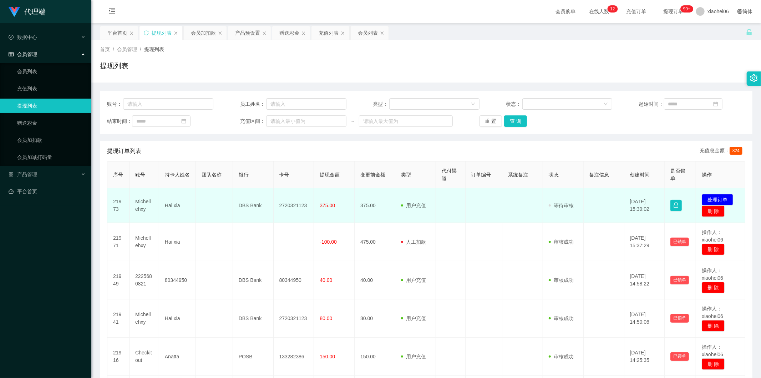
click at [150, 203] on td "Michellehxy" at bounding box center [145, 205] width 30 height 35
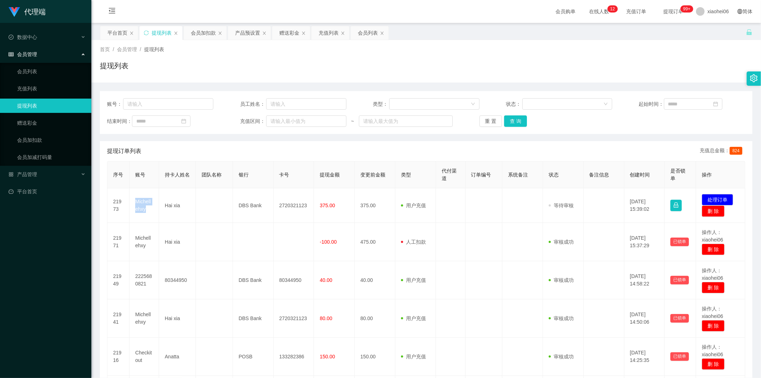
copy td "Michellehxy"
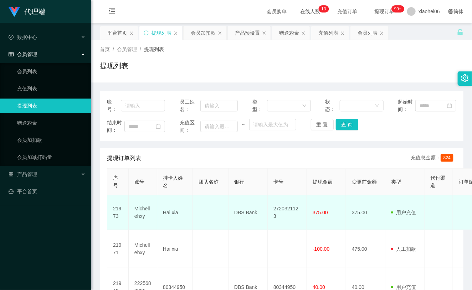
click at [281, 211] on td "2720321123" at bounding box center [287, 212] width 39 height 35
drag, startPoint x: 281, startPoint y: 211, endPoint x: 288, endPoint y: 206, distance: 8.5
click at [282, 211] on td "2720321123" at bounding box center [287, 212] width 39 height 35
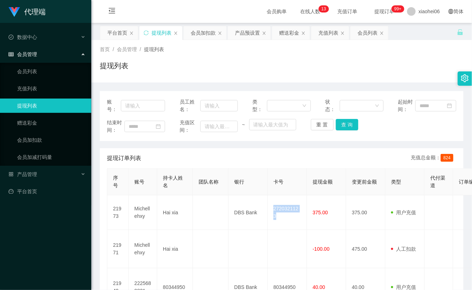
copy td "2720321123"
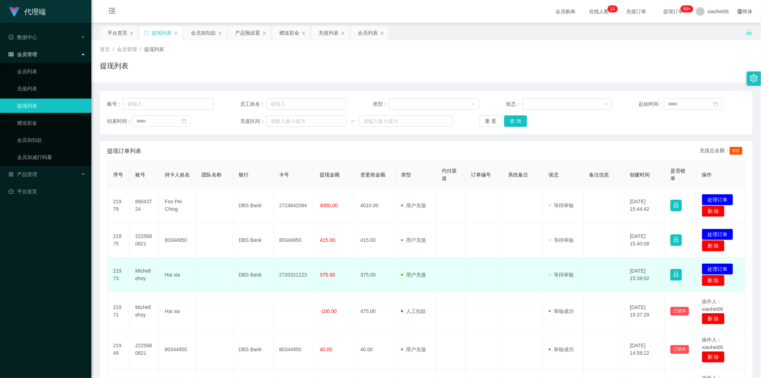
click at [288, 274] on td "2720321123" at bounding box center [294, 274] width 41 height 35
click at [337, 270] on td "375.00" at bounding box center [334, 274] width 41 height 35
click at [712, 265] on button "处理订单" at bounding box center [717, 268] width 31 height 11
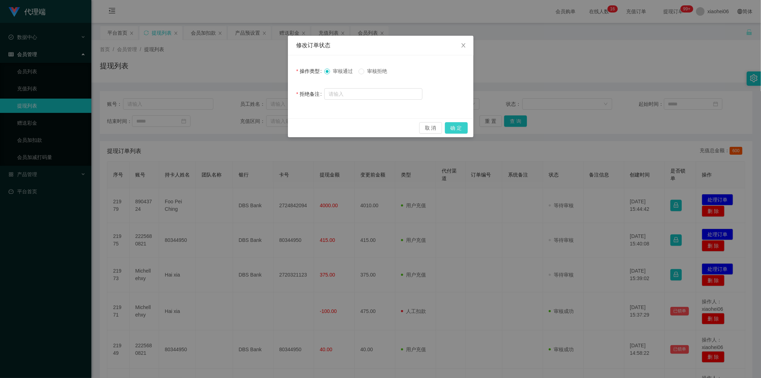
click at [464, 126] on button "确 定" at bounding box center [456, 127] width 23 height 11
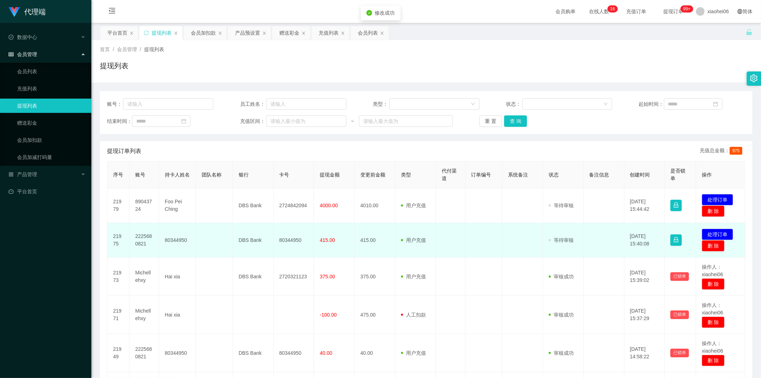
click at [441, 248] on td at bounding box center [451, 240] width 30 height 35
click at [448, 240] on td at bounding box center [451, 240] width 30 height 35
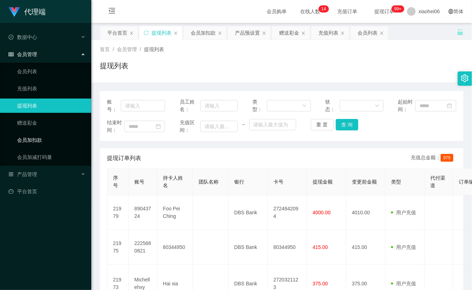
click at [37, 140] on link "会员加扣款" at bounding box center [51, 140] width 69 height 14
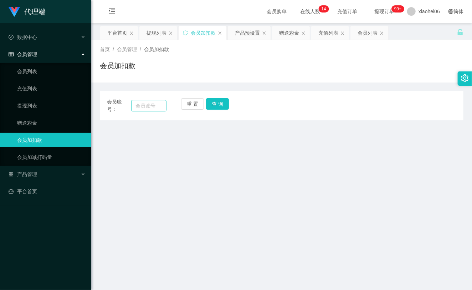
click at [133, 111] on div "会员账号：" at bounding box center [137, 105] width 60 height 15
click at [139, 108] on input "text" at bounding box center [148, 105] width 35 height 11
paste input "michellehxy"
type input "michellehxy"
click at [215, 104] on button "查 询" at bounding box center [217, 103] width 23 height 11
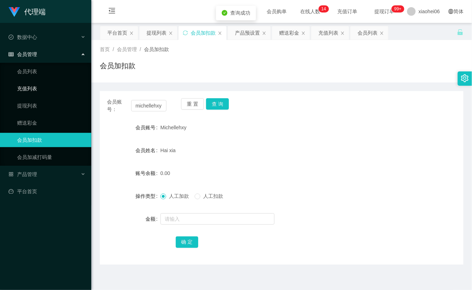
click at [40, 88] on link "充值列表" at bounding box center [51, 88] width 69 height 14
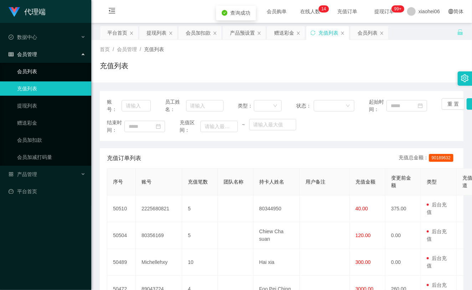
click at [38, 76] on link "会员列表" at bounding box center [51, 71] width 69 height 14
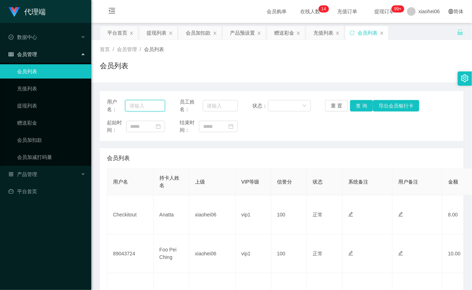
click at [140, 106] on input "text" at bounding box center [145, 105] width 40 height 11
paste input "michellehxy"
type input "michellehxy"
click at [355, 105] on button "查 询" at bounding box center [361, 105] width 23 height 11
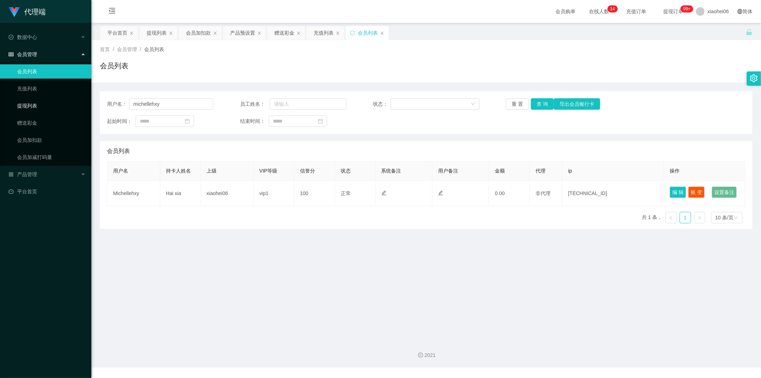
click at [20, 101] on link "提现列表" at bounding box center [51, 105] width 69 height 14
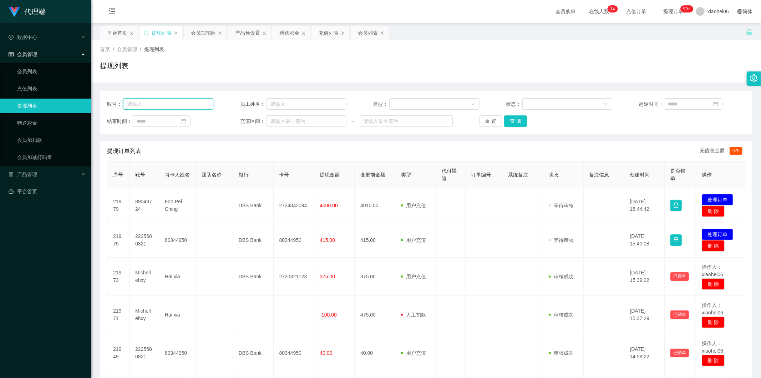
click at [193, 100] on input "text" at bounding box center [168, 103] width 90 height 11
paste input "michellehxy"
type input "michellehxy"
click at [511, 122] on button "查 询" at bounding box center [515, 120] width 23 height 11
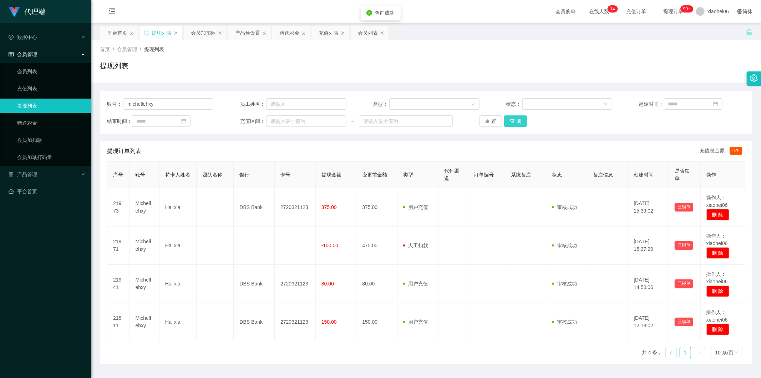
click at [518, 122] on button "查 询" at bounding box center [515, 120] width 23 height 11
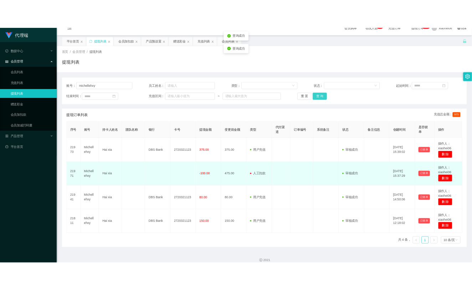
scroll to position [19, 0]
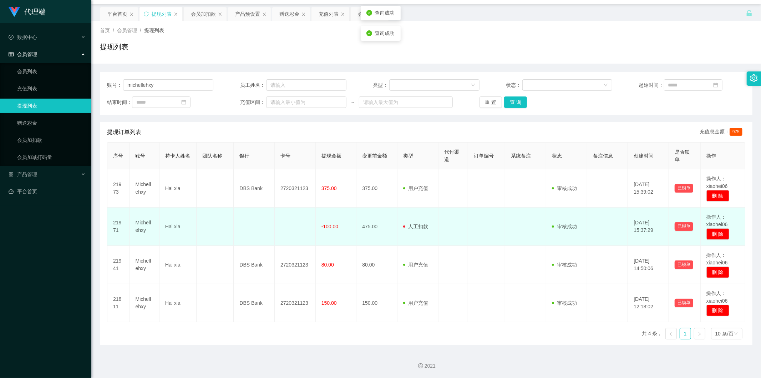
click at [380, 227] on td "475.00" at bounding box center [376, 226] width 41 height 38
click at [374, 223] on td "475.00" at bounding box center [376, 226] width 41 height 38
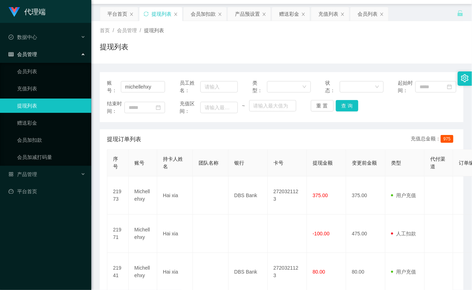
click at [138, 126] on div "账号： michellehxy 员工姓名： 类型： 状态： 起始时间： 结束时间： 充值区间： ~ 重 置 查 询 提现订单列表 充值总金额： 975 序号 …" at bounding box center [282, 212] width 364 height 280
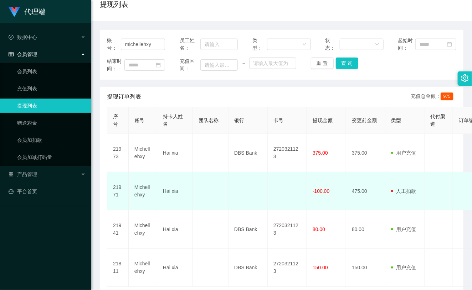
scroll to position [98, 0]
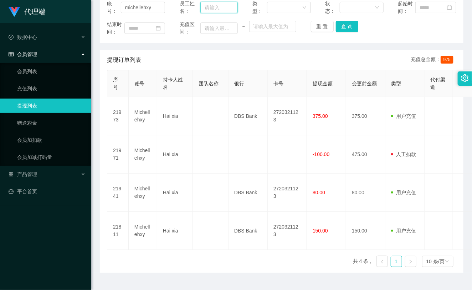
click at [220, 8] on input "text" at bounding box center [219, 7] width 37 height 11
type input "v375+80+150"
click at [22, 143] on link "会员加扣款" at bounding box center [51, 140] width 69 height 14
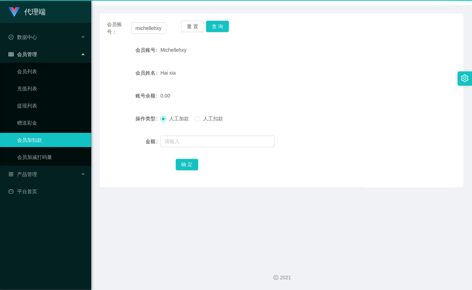
scroll to position [77, 0]
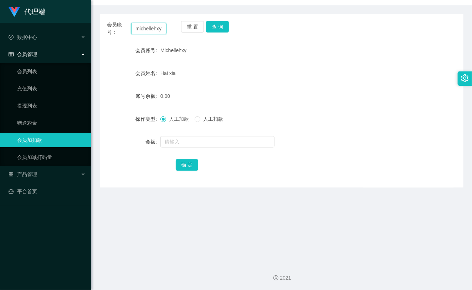
click at [154, 29] on input "michellehxy" at bounding box center [148, 28] width 35 height 11
click at [221, 26] on button "查 询" at bounding box center [217, 26] width 23 height 11
click at [221, 26] on div "重 置 查 询" at bounding box center [211, 28] width 60 height 15
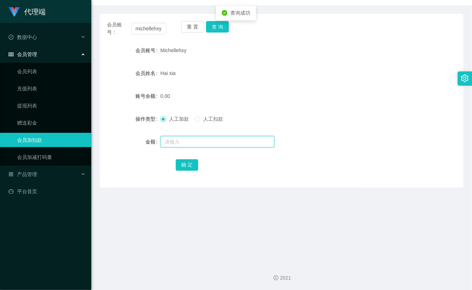
click at [207, 136] on input "text" at bounding box center [218, 141] width 114 height 11
type input "38"
click at [187, 163] on button "确 定" at bounding box center [187, 164] width 23 height 11
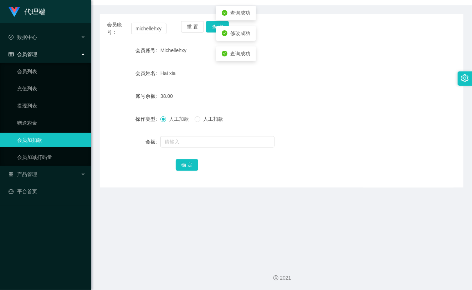
click at [285, 77] on div "Hai xia" at bounding box center [267, 73] width 212 height 14
click at [161, 24] on input "michellehxy" at bounding box center [148, 28] width 35 height 11
click at [216, 25] on button "查 询" at bounding box center [217, 26] width 23 height 11
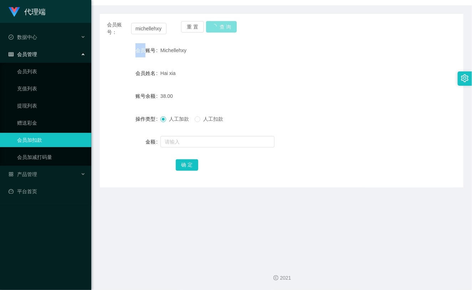
click at [216, 25] on div "重 置 查 询" at bounding box center [211, 28] width 60 height 15
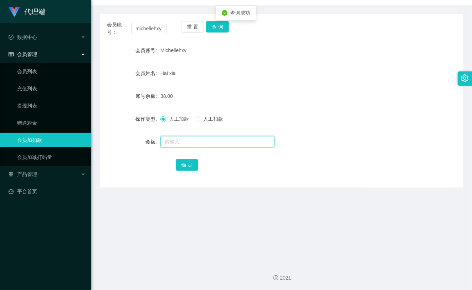
click at [214, 137] on input "text" at bounding box center [218, 141] width 114 height 11
type input "8"
click at [189, 163] on button "确 定" at bounding box center [187, 164] width 23 height 11
click at [323, 73] on div "Hai xia" at bounding box center [267, 73] width 212 height 14
click at [34, 111] on link "提现列表" at bounding box center [51, 105] width 69 height 14
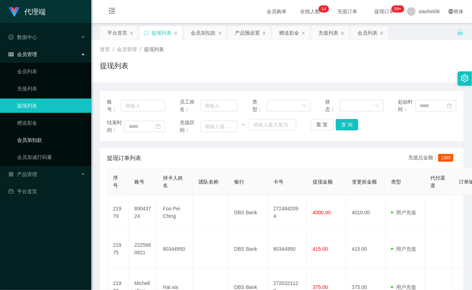
click at [44, 143] on link "会员加扣款" at bounding box center [51, 140] width 69 height 14
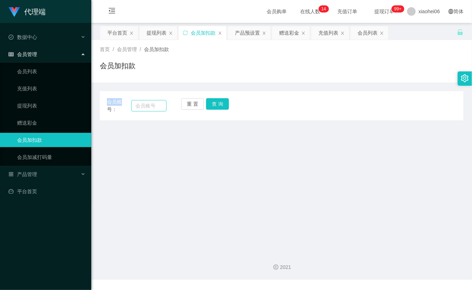
click at [131, 103] on div "会员账号：" at bounding box center [137, 105] width 60 height 15
click at [142, 103] on input "text" at bounding box center [148, 105] width 35 height 11
paste input "michellehxy"
type input "michellehxy"
click at [222, 102] on button "查 询" at bounding box center [217, 103] width 23 height 11
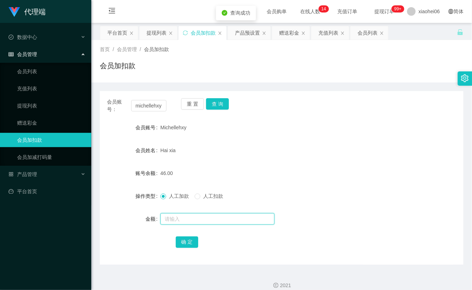
click at [176, 219] on input "text" at bounding box center [218, 218] width 114 height 11
type input "8"
click at [187, 241] on button "确 定" at bounding box center [187, 241] width 23 height 11
click at [286, 168] on div "54.00" at bounding box center [267, 173] width 212 height 14
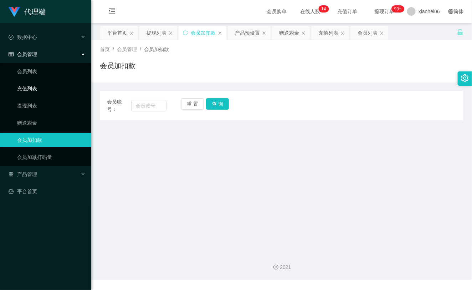
click at [32, 93] on link "充值列表" at bounding box center [51, 88] width 69 height 14
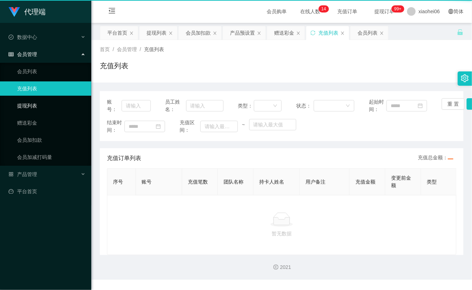
click at [40, 105] on link "提现列表" at bounding box center [51, 105] width 69 height 14
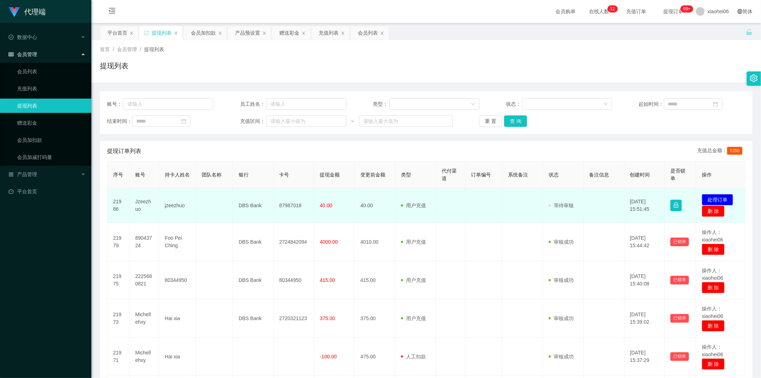
click at [357, 199] on td "40.00" at bounding box center [375, 205] width 41 height 35
click at [360, 203] on td "40.00" at bounding box center [375, 205] width 41 height 35
click at [325, 206] on span "40.00" at bounding box center [326, 205] width 12 height 6
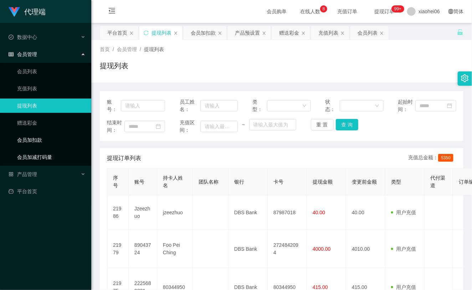
click at [41, 138] on link "会员加扣款" at bounding box center [51, 140] width 69 height 14
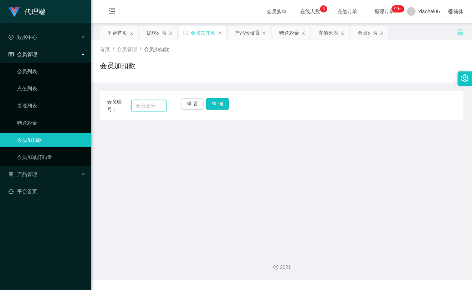
click at [160, 104] on input "text" at bounding box center [148, 105] width 35 height 11
paste input "michellehxy"
type input "michellehxy"
click at [228, 112] on div "重 置 查 询" at bounding box center [211, 105] width 60 height 15
click at [223, 105] on button "查 询" at bounding box center [217, 103] width 23 height 11
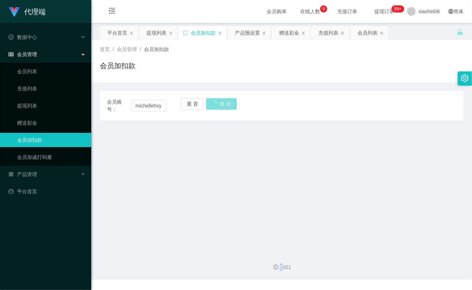
click at [223, 105] on div "重 置 查 询" at bounding box center [211, 105] width 60 height 15
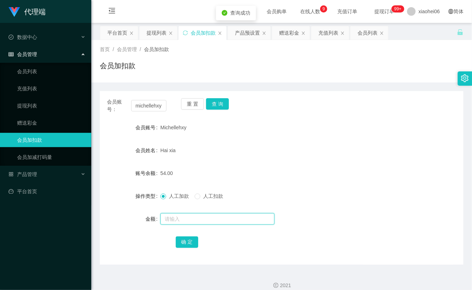
click at [195, 221] on input "text" at bounding box center [218, 218] width 114 height 11
type input "8"
click at [189, 241] on button "确 定" at bounding box center [187, 241] width 23 height 11
drag, startPoint x: 268, startPoint y: 193, endPoint x: 277, endPoint y: 178, distance: 17.0
click at [269, 193] on div "人工加款 人工扣款" at bounding box center [267, 196] width 212 height 14
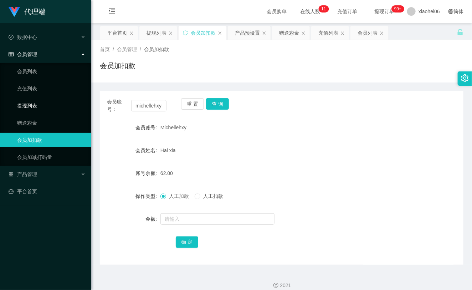
click at [40, 110] on link "提现列表" at bounding box center [51, 105] width 69 height 14
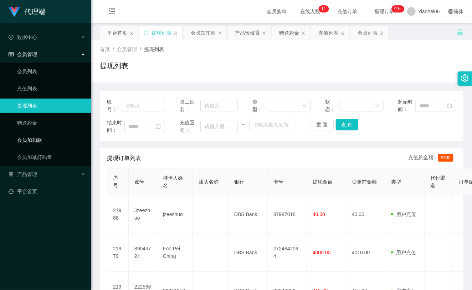
drag, startPoint x: 38, startPoint y: 135, endPoint x: 52, endPoint y: 132, distance: 14.8
click at [38, 135] on link "会员加扣款" at bounding box center [51, 140] width 69 height 14
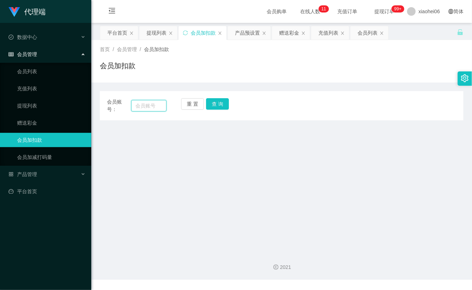
click at [163, 104] on input "text" at bounding box center [148, 105] width 35 height 11
click at [155, 105] on input "text" at bounding box center [148, 105] width 35 height 11
paste input "michellehxy"
type input "michellehxy"
click at [222, 103] on button "查 询" at bounding box center [217, 103] width 23 height 11
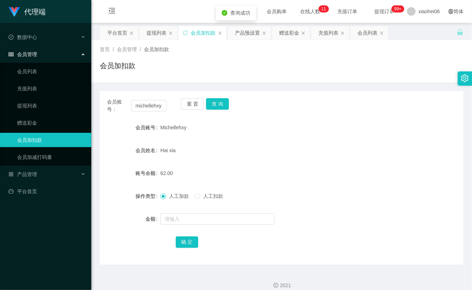
click at [187, 224] on div at bounding box center [267, 219] width 212 height 14
click at [187, 220] on input "text" at bounding box center [218, 218] width 114 height 11
type input "8"
click at [189, 240] on button "确 定" at bounding box center [187, 241] width 23 height 11
click at [143, 108] on input "michellehxy" at bounding box center [148, 105] width 35 height 11
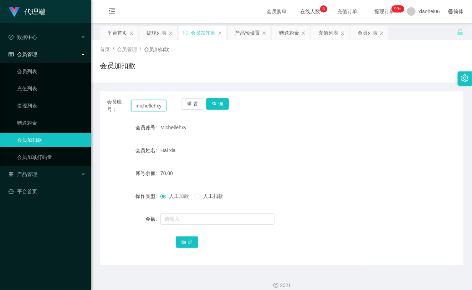
click at [143, 108] on input "michellehxy" at bounding box center [148, 105] width 35 height 11
click at [217, 100] on button "查 询" at bounding box center [217, 103] width 23 height 11
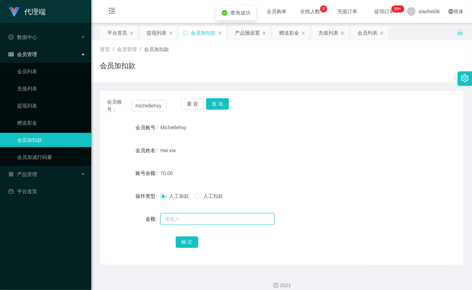
click at [204, 219] on input "text" at bounding box center [218, 218] width 114 height 11
type input "8"
click at [198, 238] on div "确 定" at bounding box center [282, 241] width 212 height 14
click at [193, 238] on button "确 定" at bounding box center [187, 241] width 23 height 11
click at [258, 162] on form "会员账号 Michellehxy 会员姓名 Hai xia 账号余额 70.00 操作类型 人工加款 人工扣款 金额 确 定" at bounding box center [282, 184] width 364 height 128
